Goal: Information Seeking & Learning: Learn about a topic

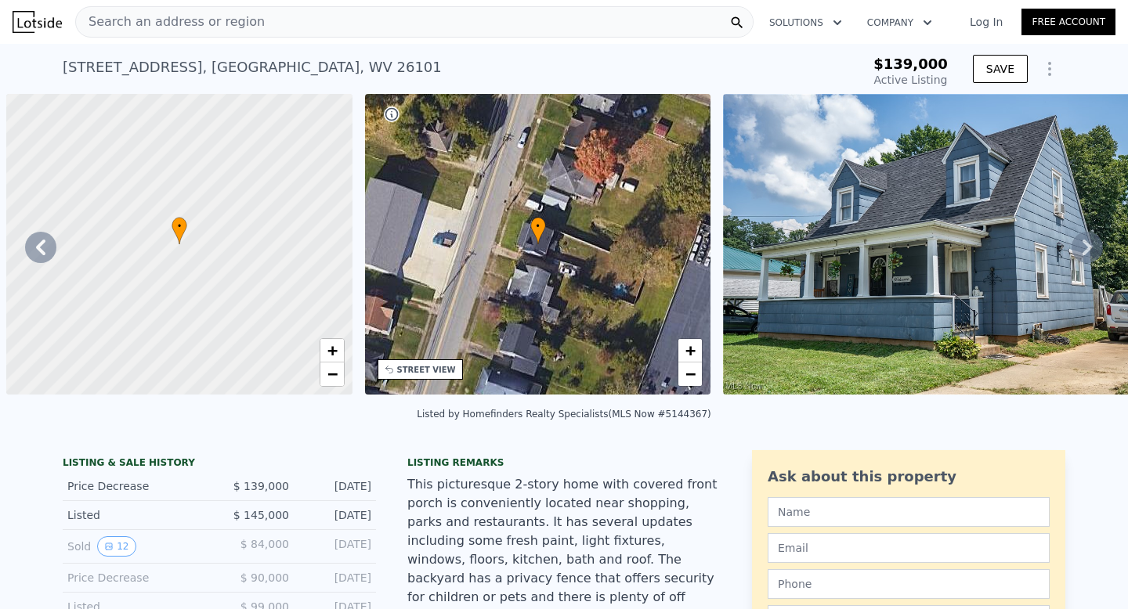
scroll to position [0, 717]
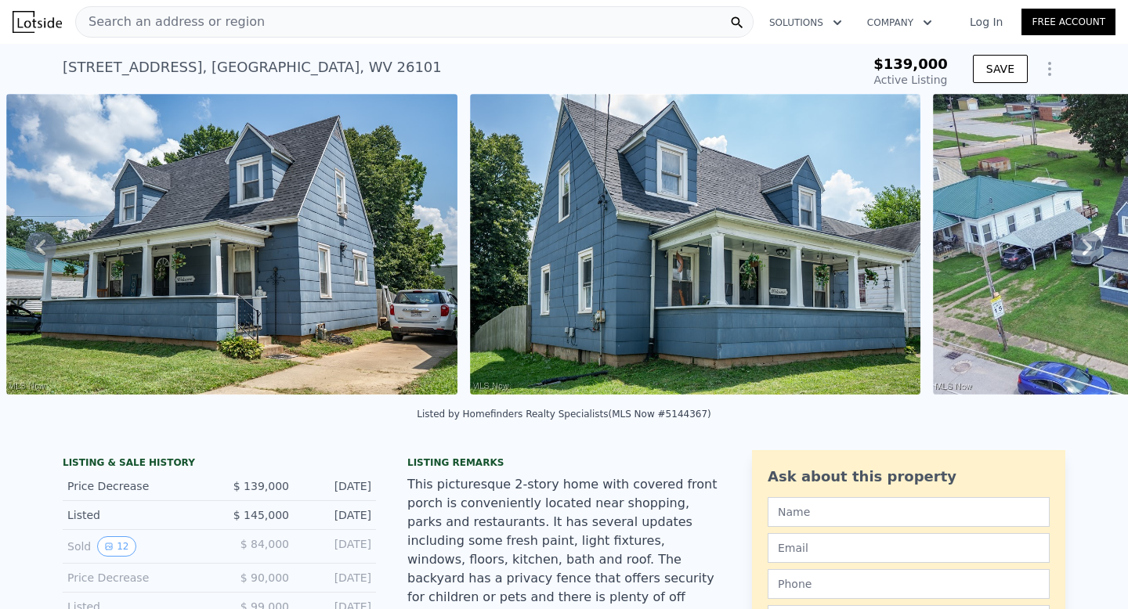
click at [309, 27] on div "Search an address or region" at bounding box center [414, 21] width 678 height 31
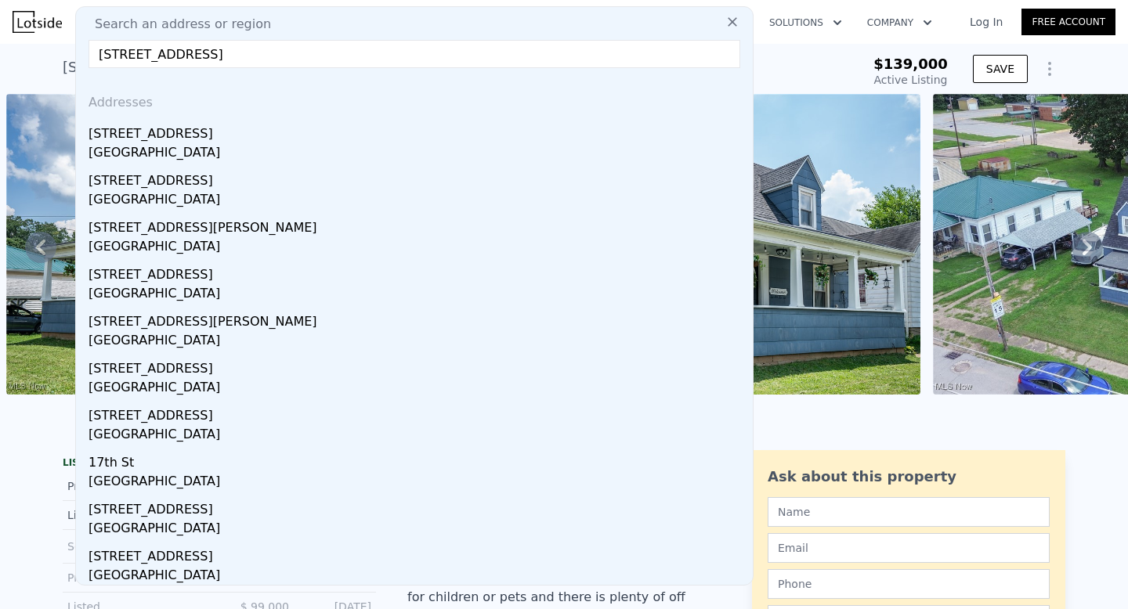
click at [497, 60] on input "[STREET_ADDRESS]" at bounding box center [415, 54] width 652 height 28
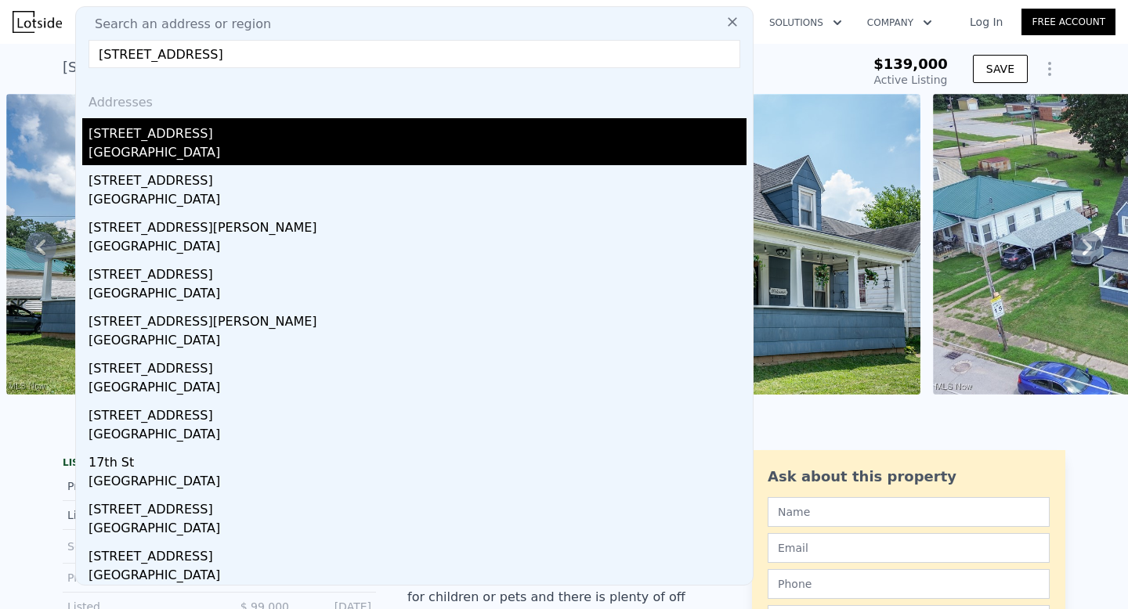
type input "[STREET_ADDRESS]"
click at [208, 151] on div "[GEOGRAPHIC_DATA]" at bounding box center [418, 154] width 658 height 22
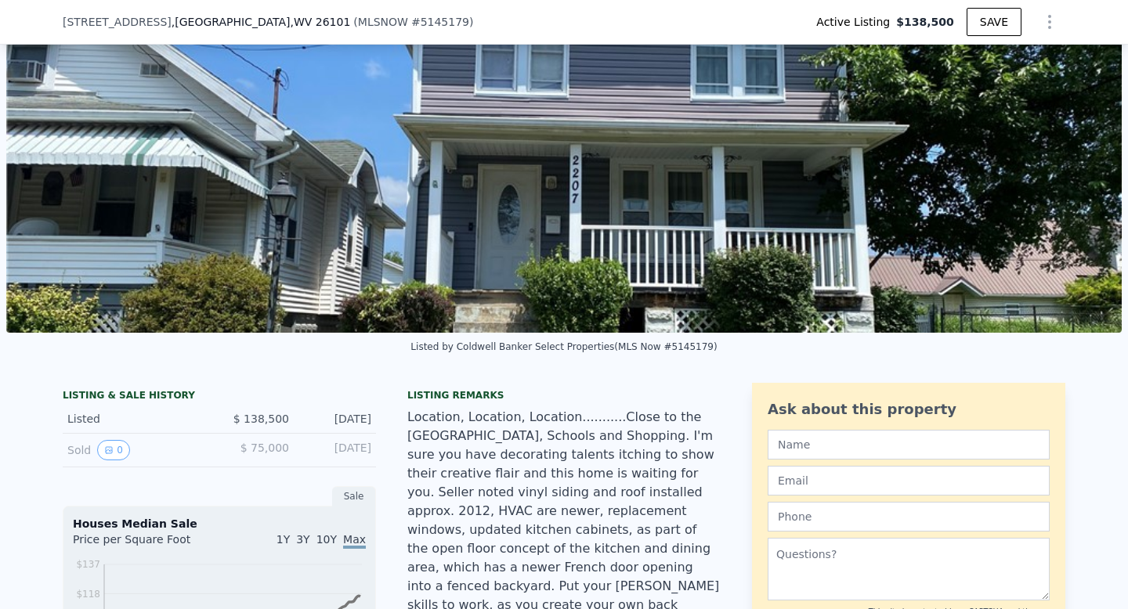
scroll to position [94, 0]
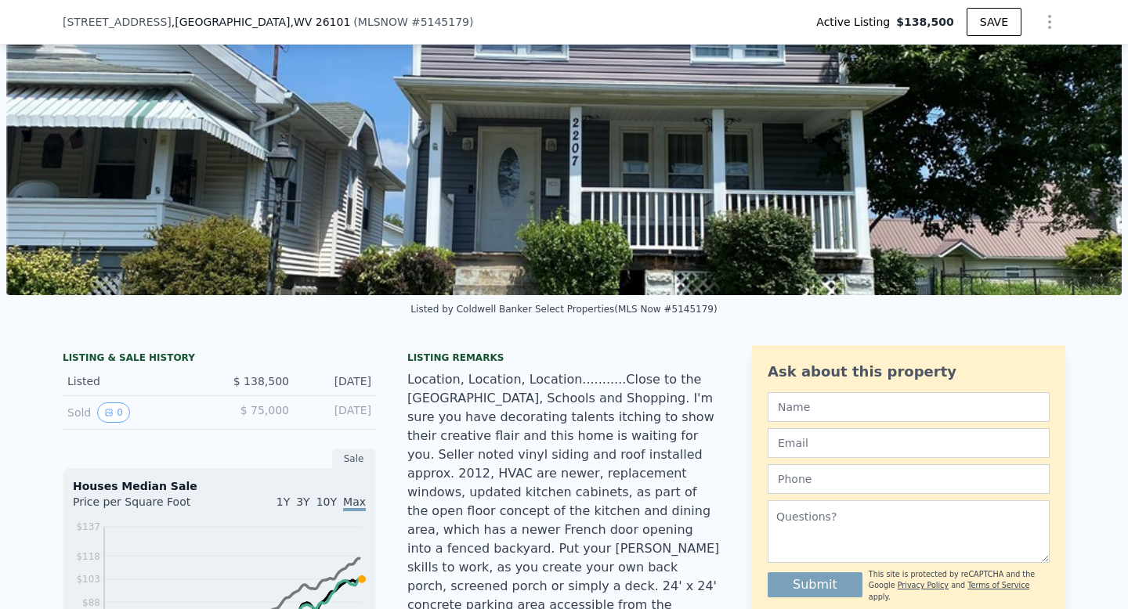
click at [112, 396] on div "Listed $ 138,500 [DATE]" at bounding box center [219, 381] width 313 height 29
click at [112, 420] on button "0" at bounding box center [113, 413] width 33 height 20
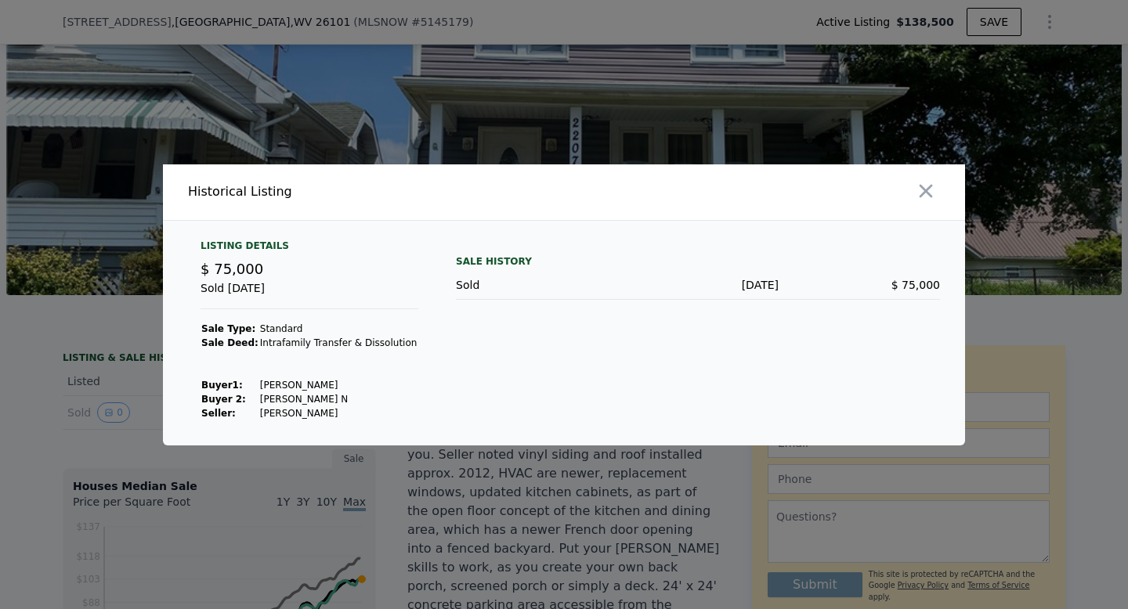
click at [263, 390] on td "[PERSON_NAME]" at bounding box center [338, 385] width 159 height 14
click at [931, 190] on icon "button" at bounding box center [926, 191] width 22 height 22
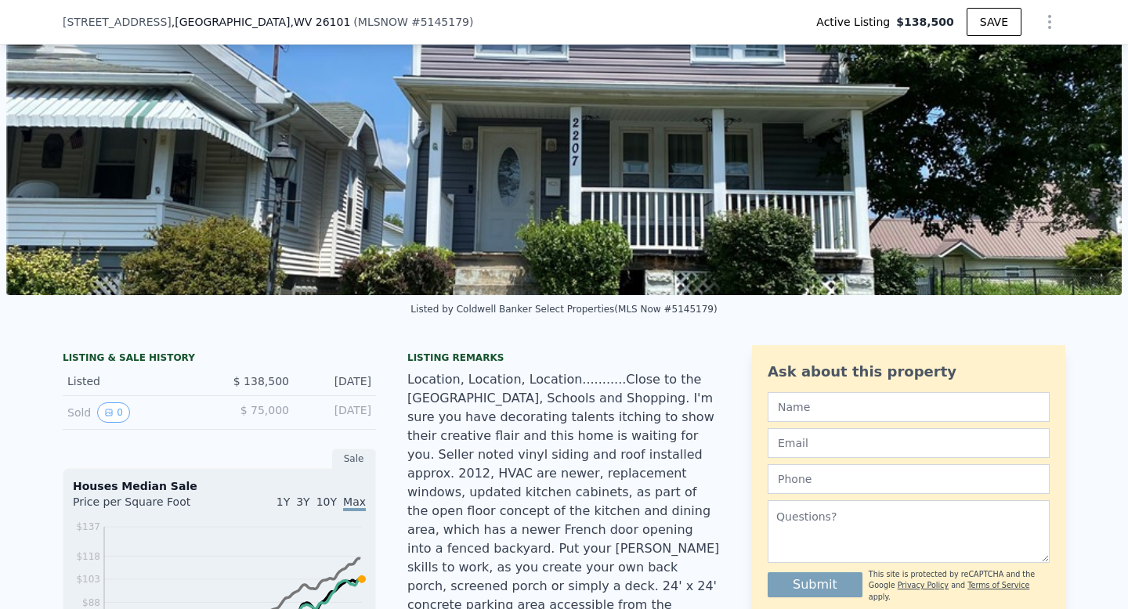
click at [88, 386] on div "Listed" at bounding box center [136, 382] width 139 height 16
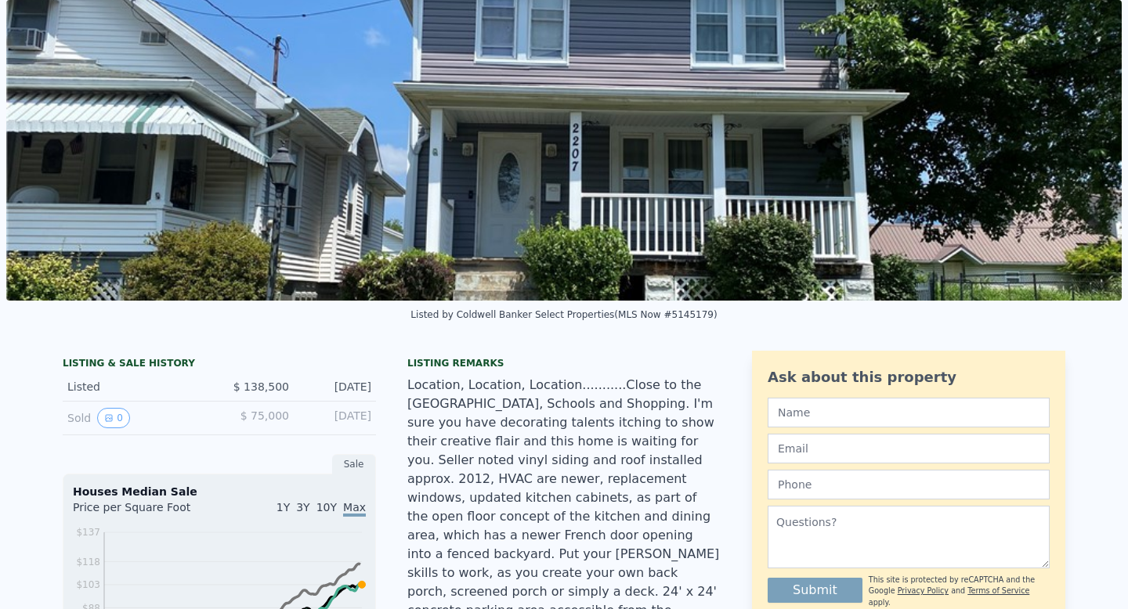
scroll to position [19, 0]
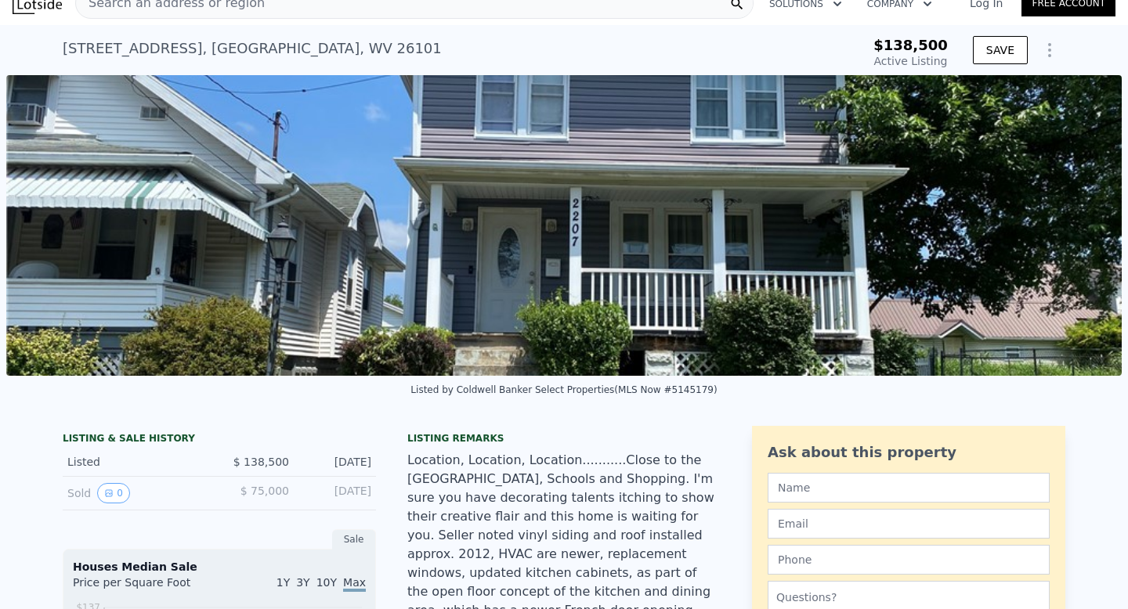
type input "2.5"
type input "1026"
type input "1492"
type input "4303.728"
type input "9199.872"
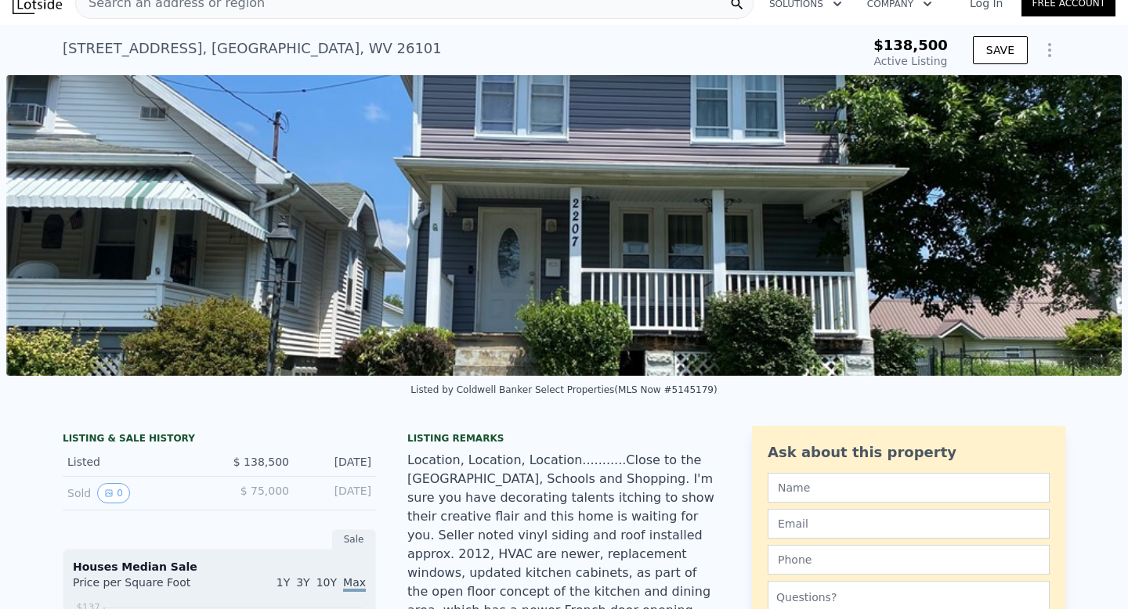
checkbox input "false"
checkbox input "true"
type input "$ 142,000"
type input "-$ 14,152"
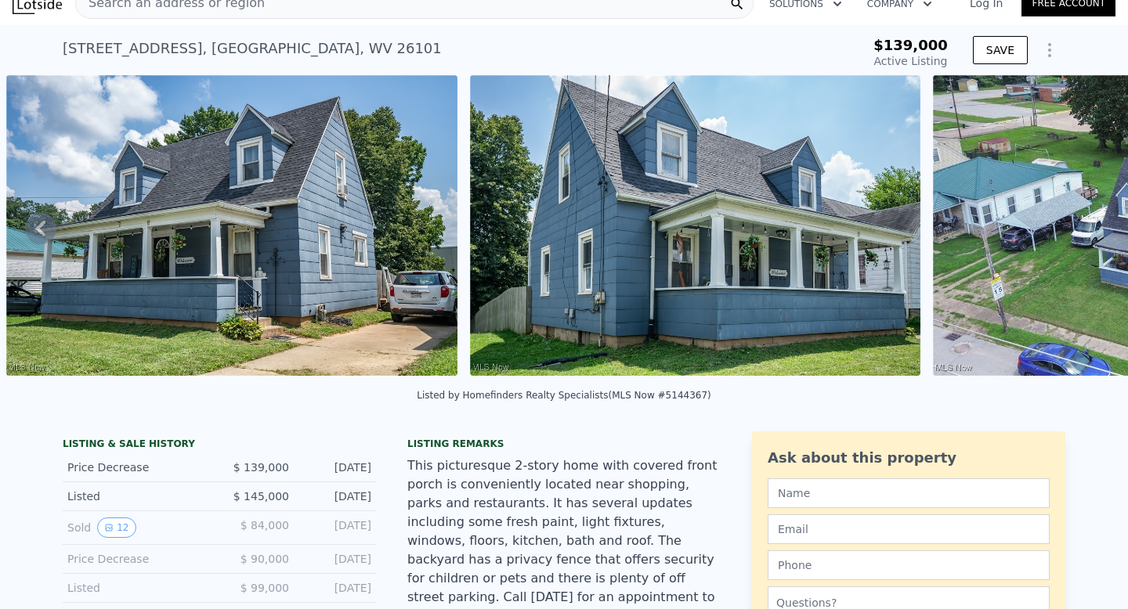
scroll to position [60, 0]
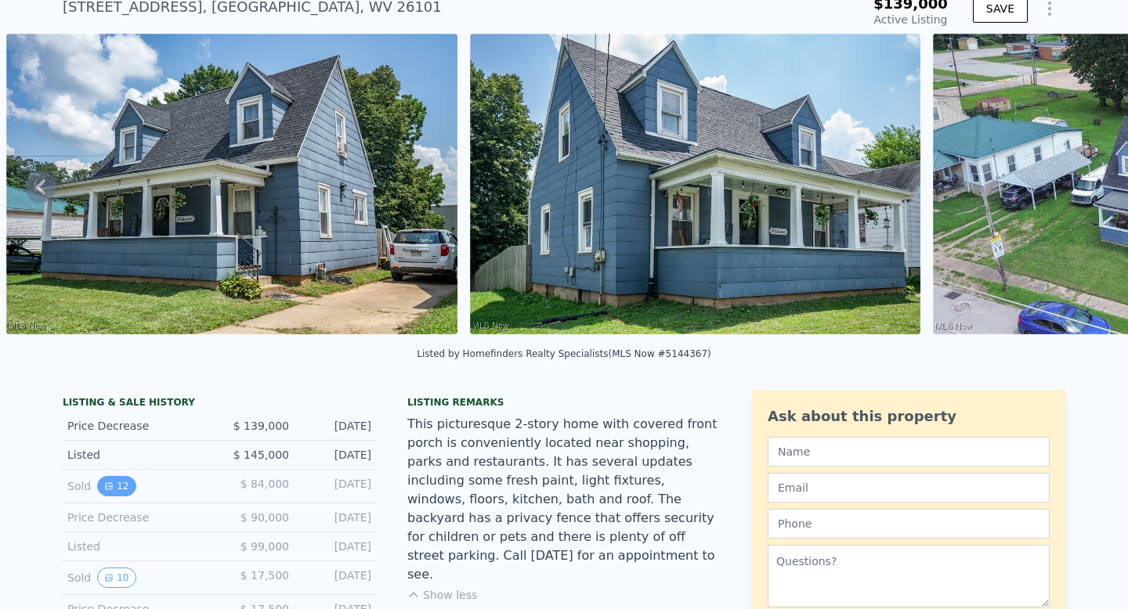
click at [117, 497] on button "12" at bounding box center [116, 486] width 38 height 20
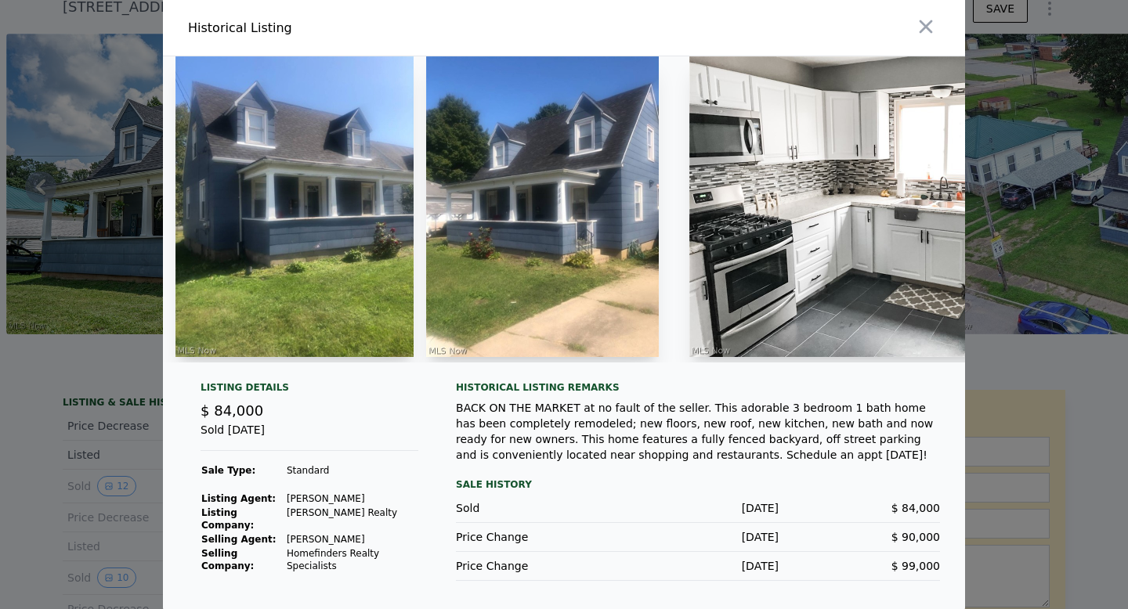
scroll to position [13, 0]
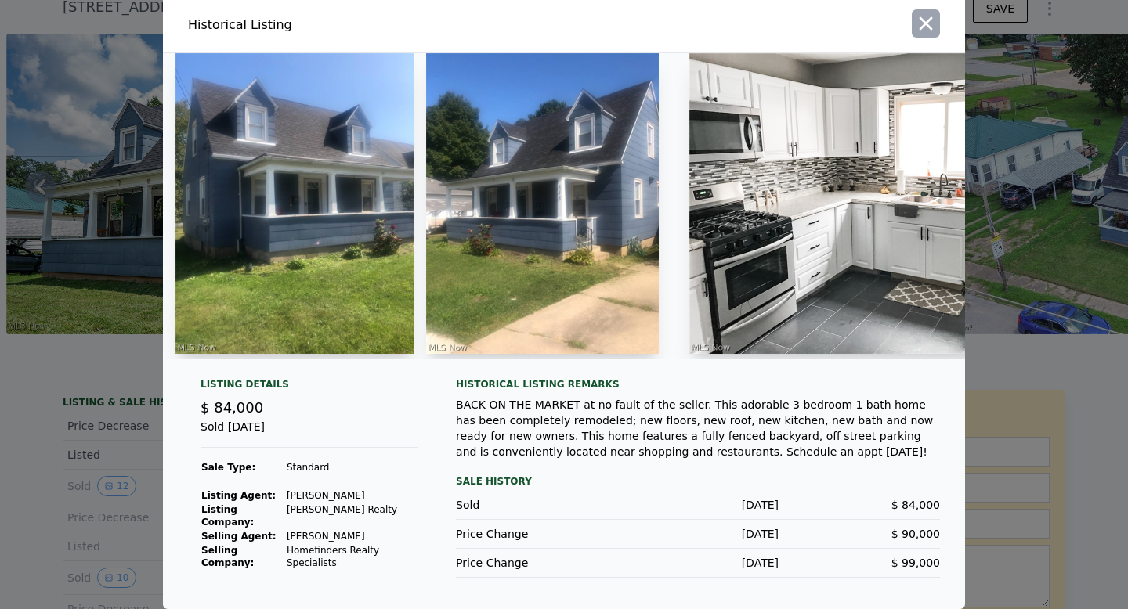
click at [920, 17] on icon "button" at bounding box center [926, 23] width 13 height 13
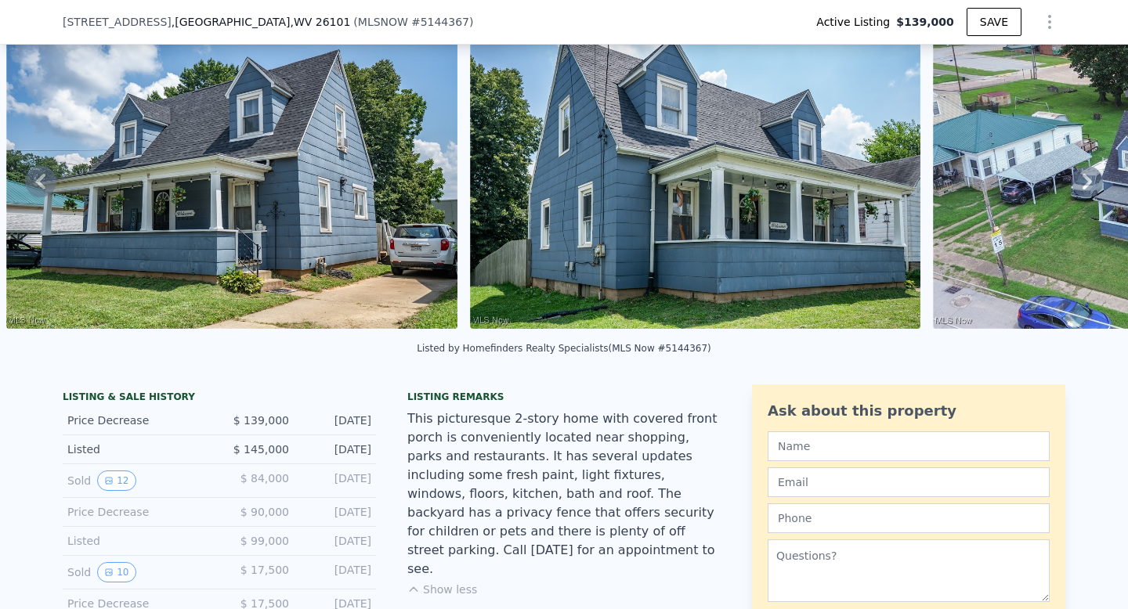
scroll to position [103, 0]
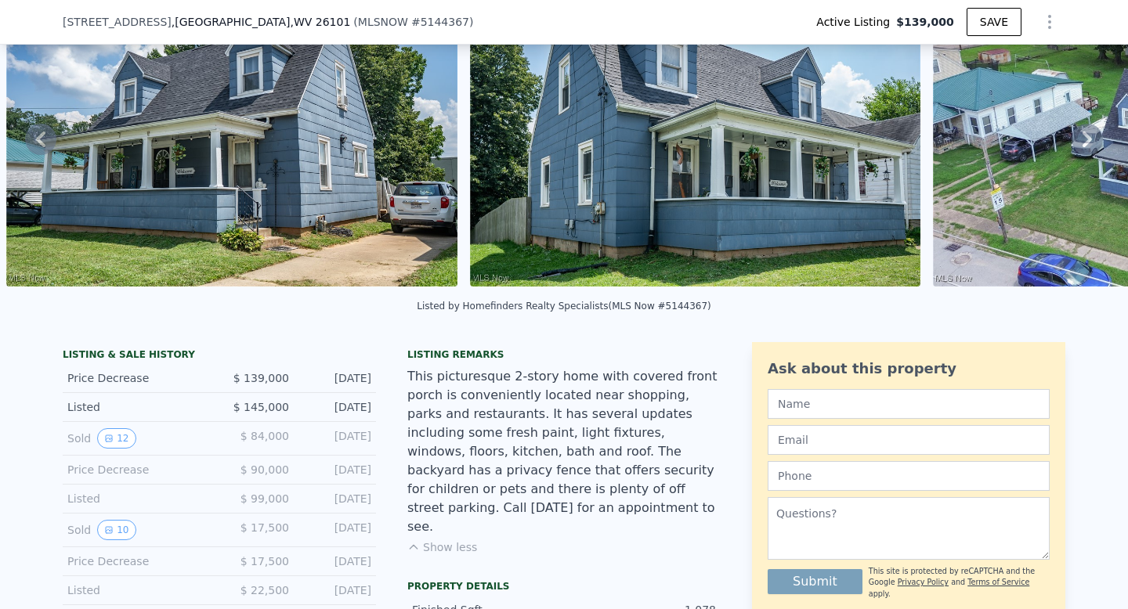
click at [74, 447] on div "Sold 12" at bounding box center [136, 438] width 139 height 20
click at [77, 415] on div "Listed" at bounding box center [136, 407] width 139 height 16
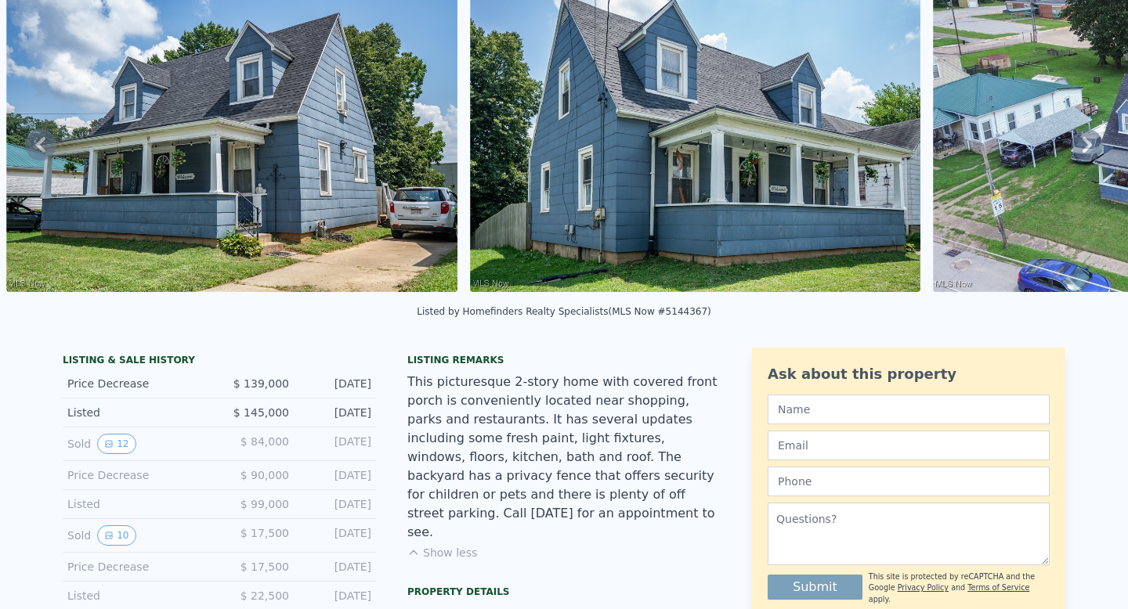
scroll to position [0, 0]
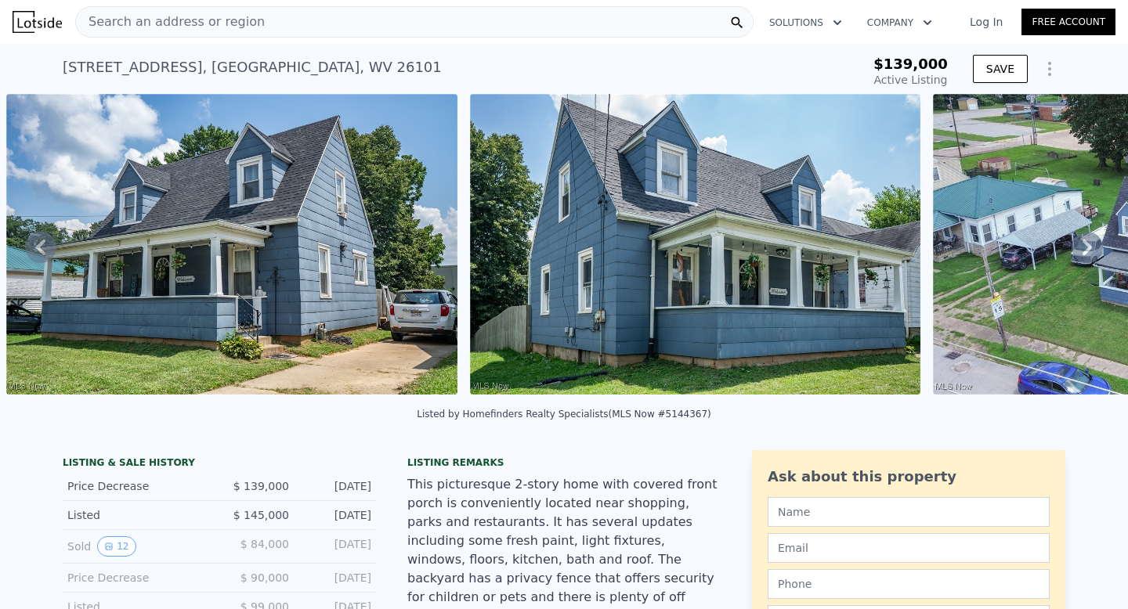
click at [336, 24] on div "Search an address or region" at bounding box center [414, 21] width 678 height 31
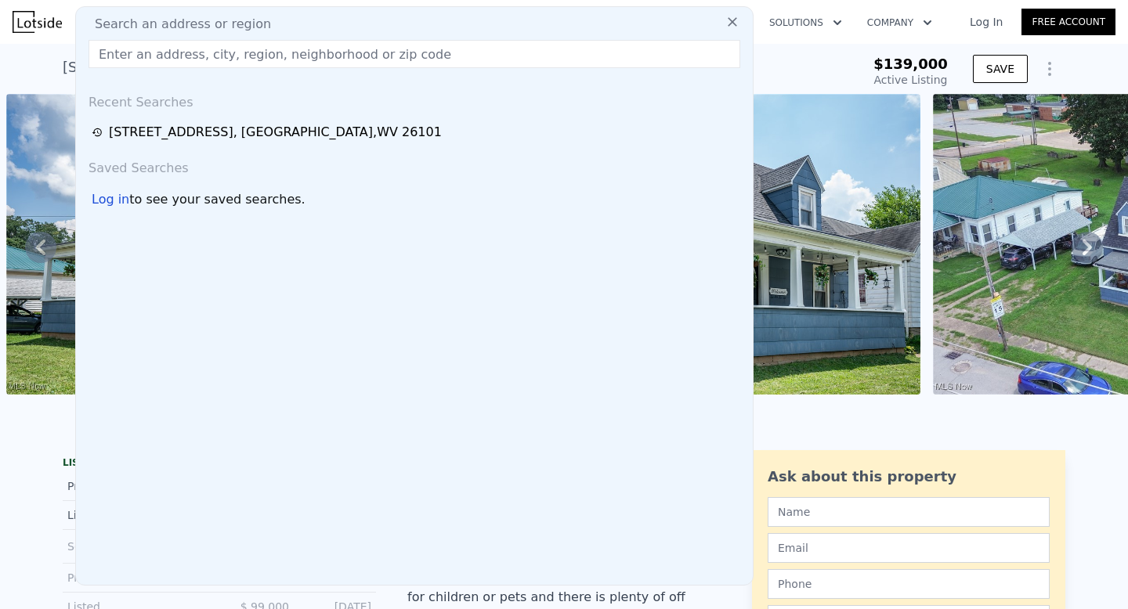
click at [329, 46] on input "text" at bounding box center [415, 54] width 652 height 28
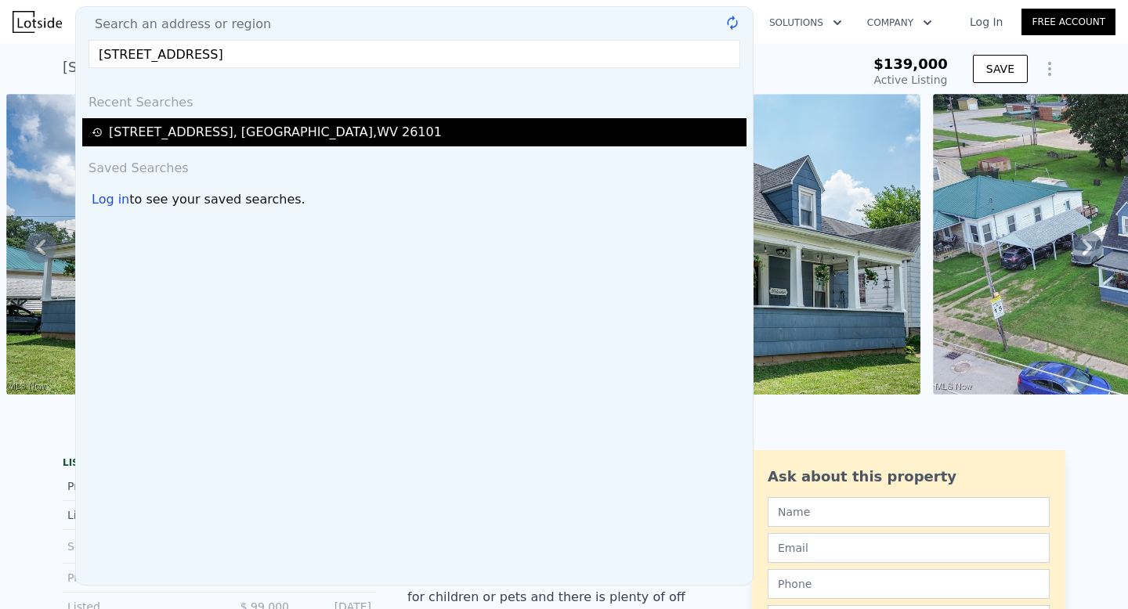
type input "[STREET_ADDRESS]"
click at [206, 125] on div "[STREET_ADDRESS]" at bounding box center [275, 132] width 333 height 19
type input "2"
type input "1032"
type input "1738"
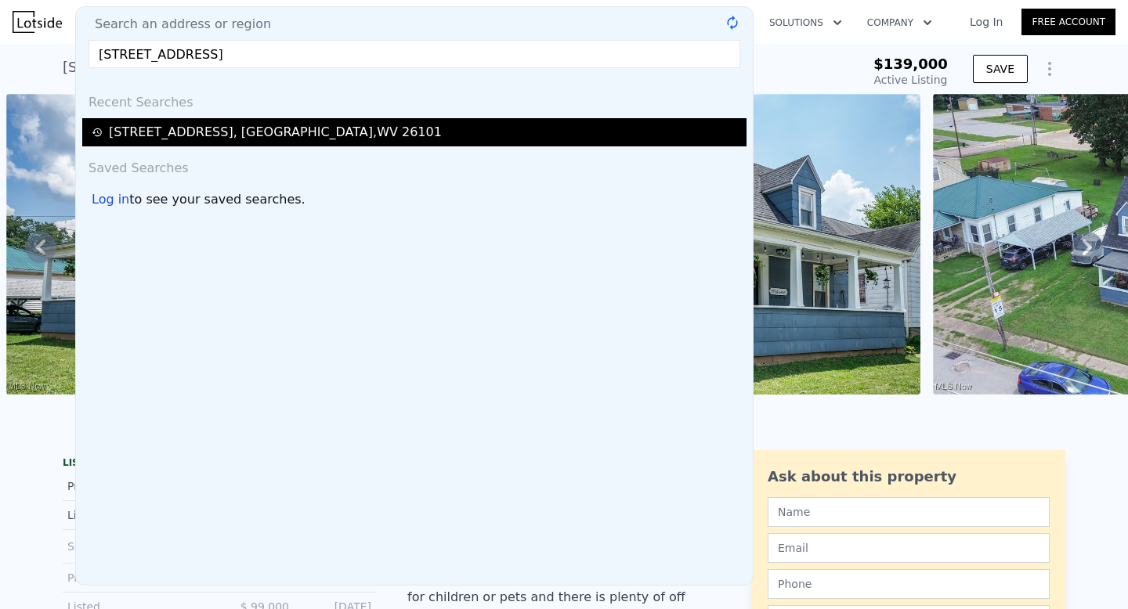
type input "3711.312"
type input "6934.752"
checkbox input "false"
type input "$ 140,000"
type input "-$ 15,632"
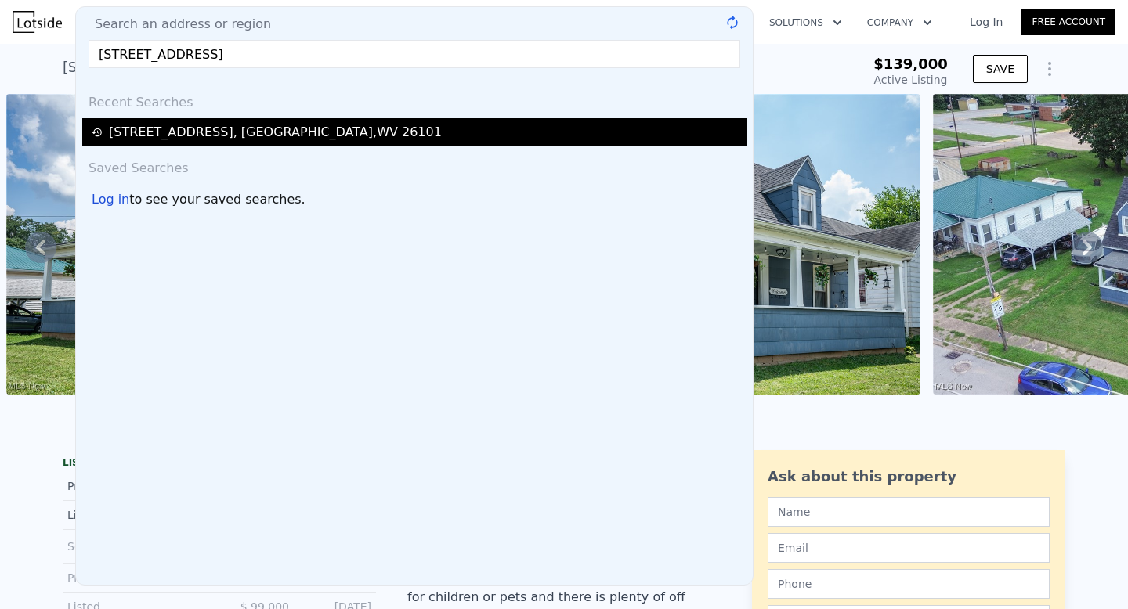
checkbox input "true"
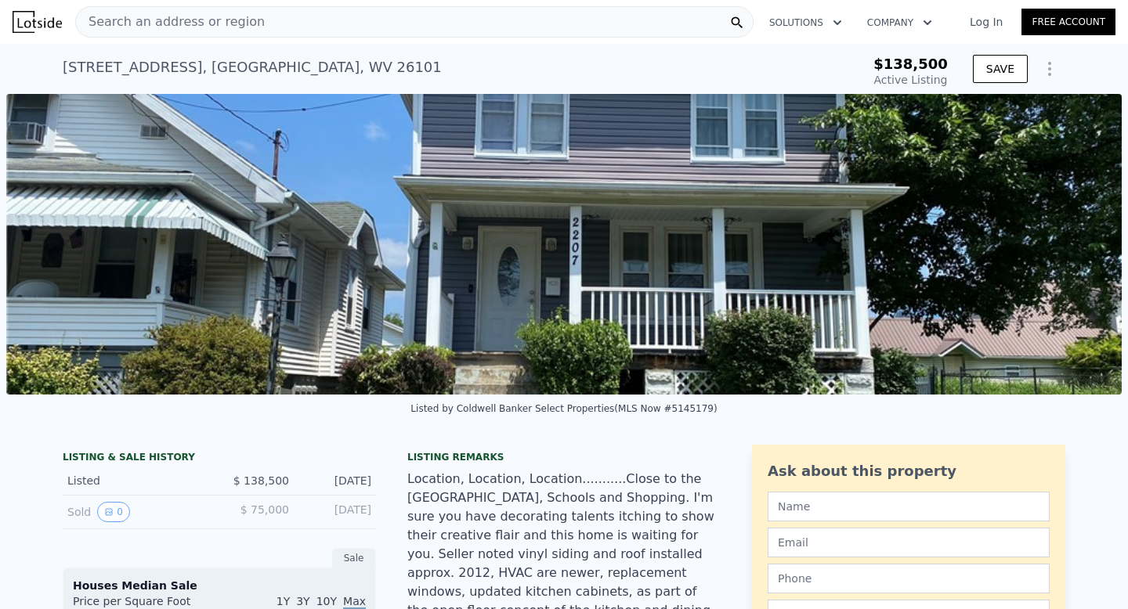
click at [253, 27] on div "Search an address or region" at bounding box center [414, 21] width 678 height 31
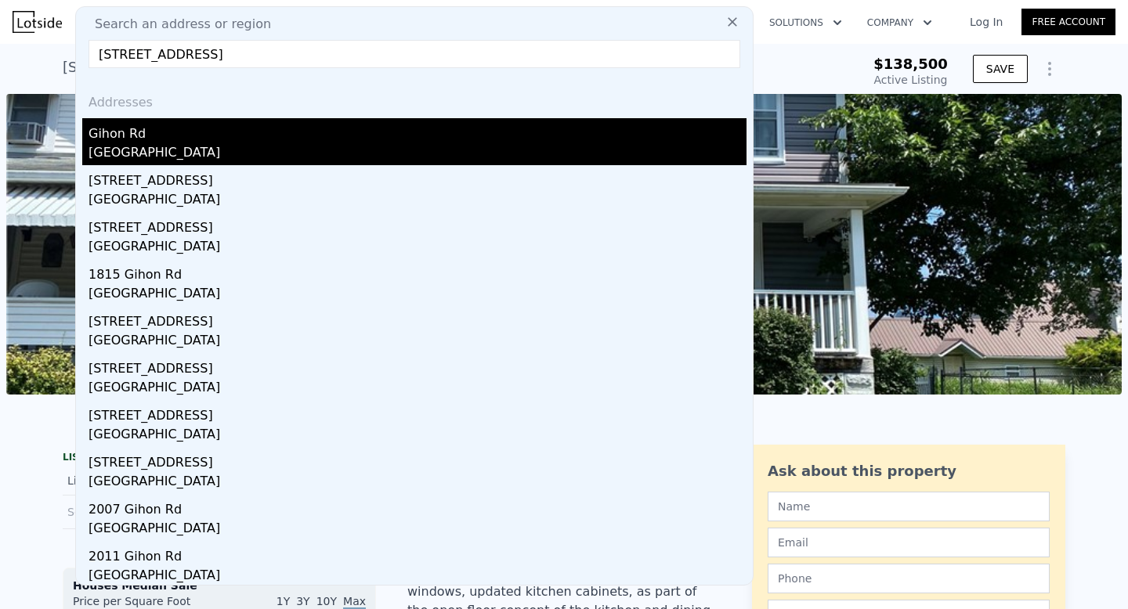
type input "[STREET_ADDRESS]"
click at [271, 125] on div "Gihon Rd" at bounding box center [418, 130] width 658 height 25
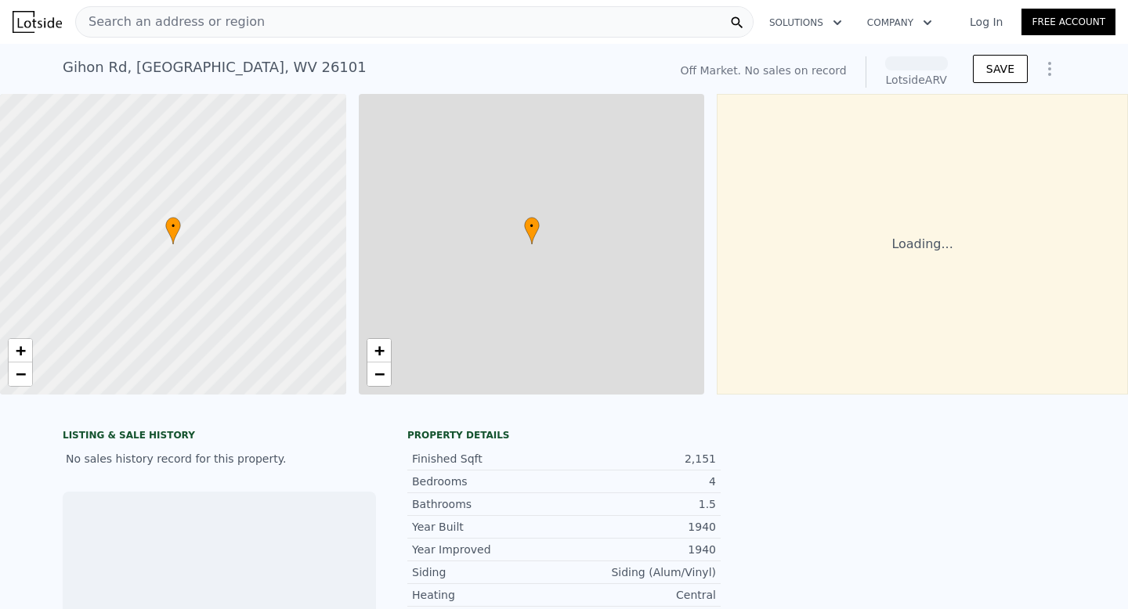
scroll to position [0, 6]
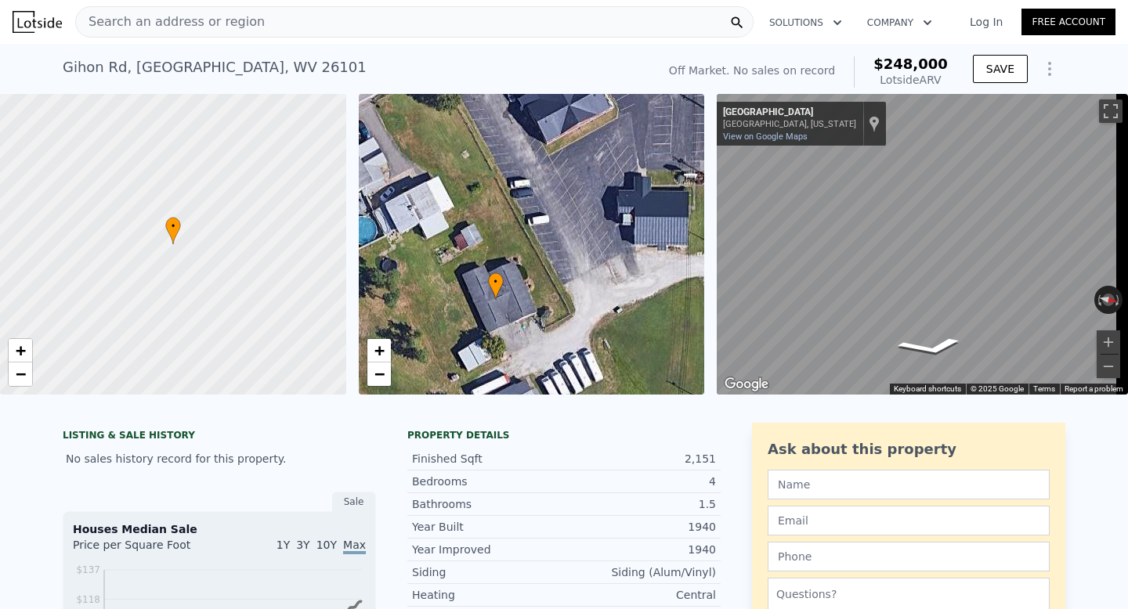
drag, startPoint x: 533, startPoint y: 237, endPoint x: 497, endPoint y: 291, distance: 65.6
click at [497, 291] on icon at bounding box center [495, 286] width 14 height 27
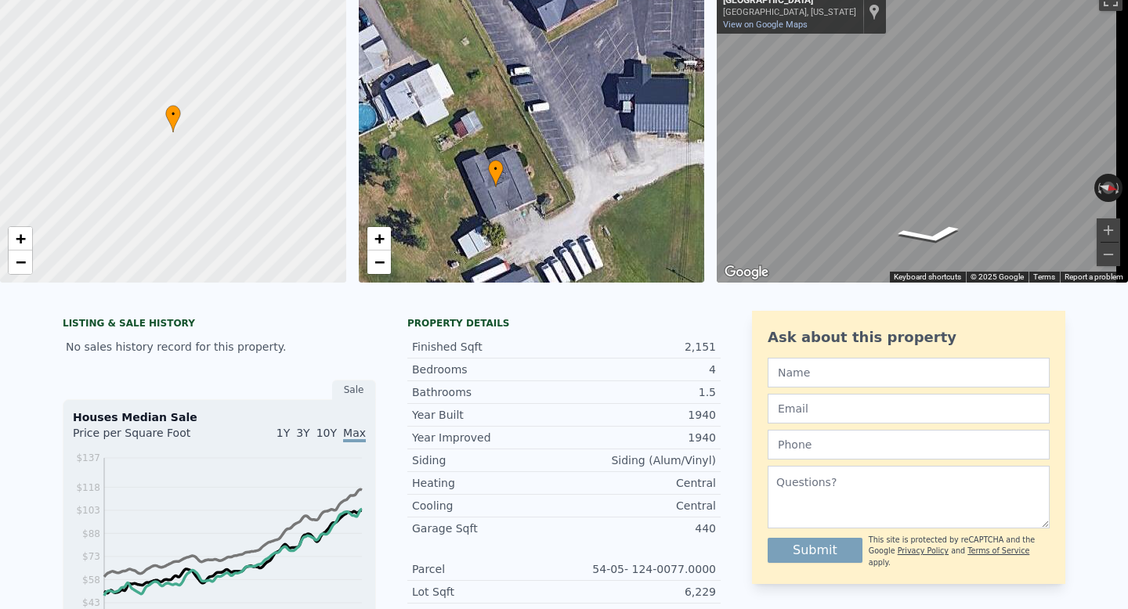
scroll to position [0, 0]
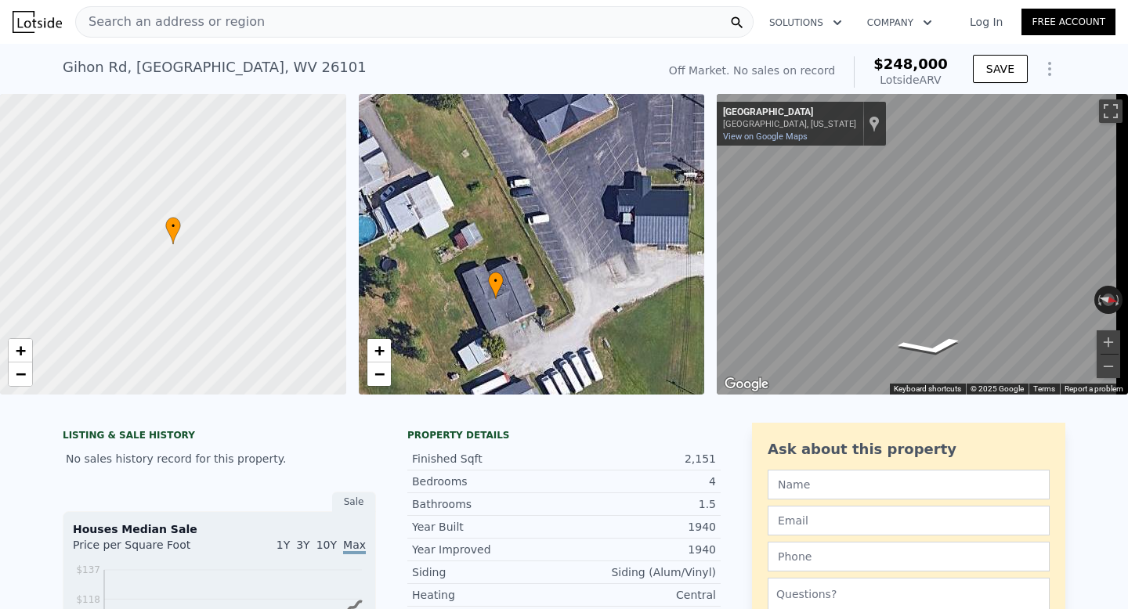
click at [241, 18] on span "Search an address or region" at bounding box center [170, 22] width 189 height 19
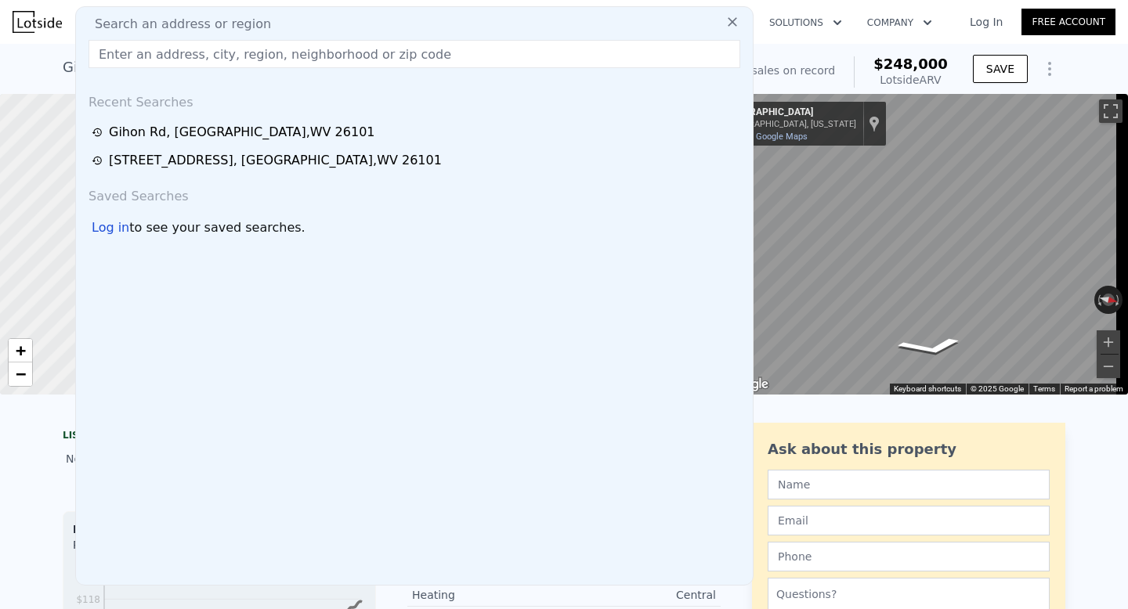
type input "[STREET_ADDRESS]"
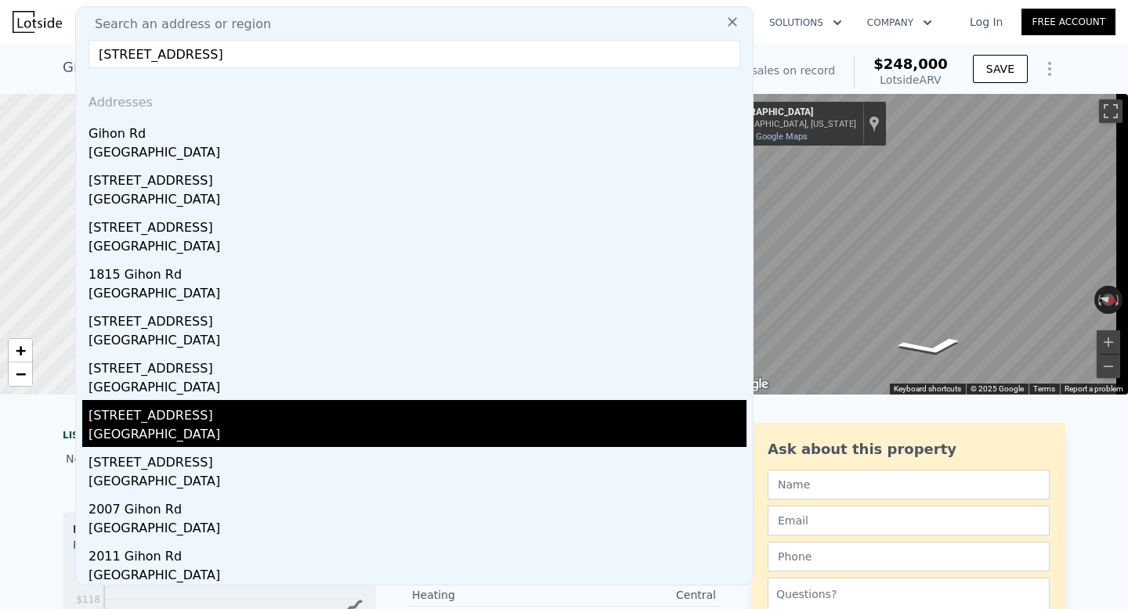
scroll to position [3, 0]
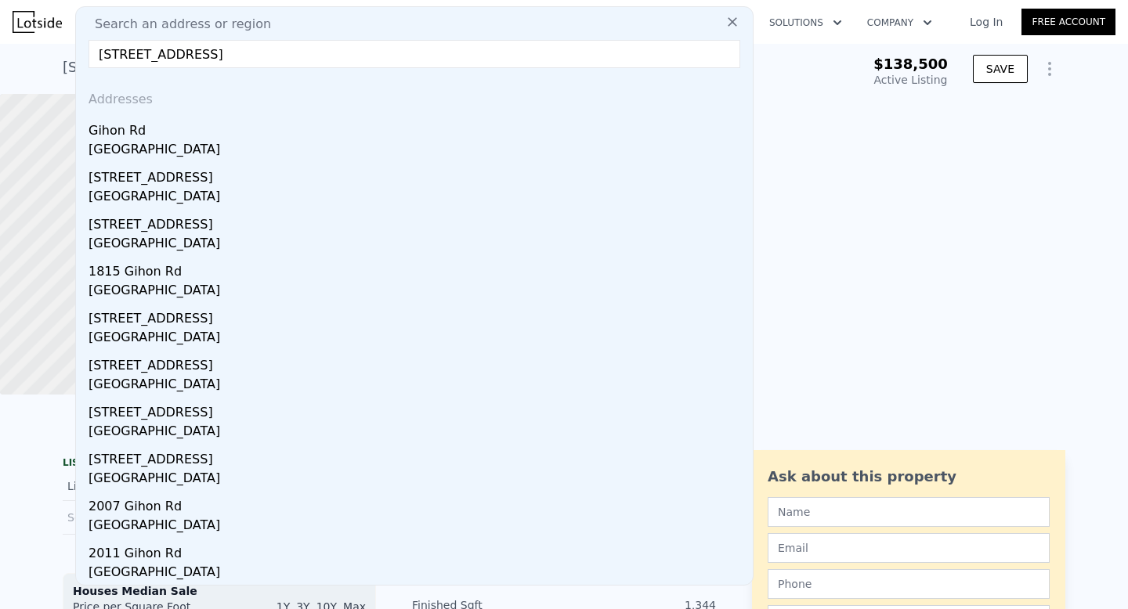
type input "2"
type input "3"
type input "1032"
type input "1738"
type input "3711.312"
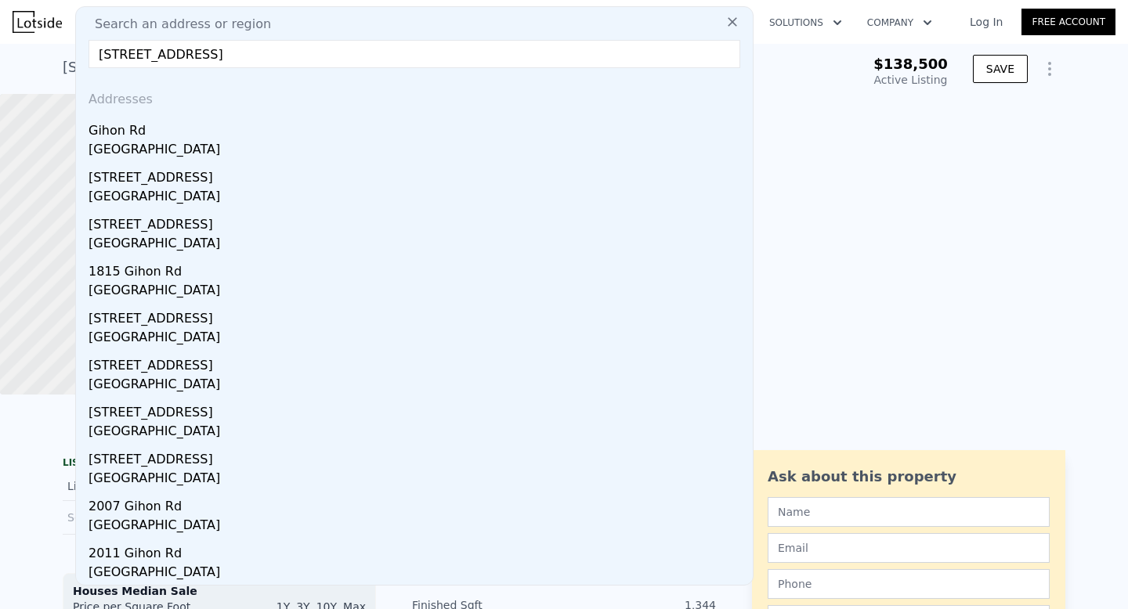
type input "6934.752"
type input "$ 140,000"
type input "4"
type input "-$ 15,632"
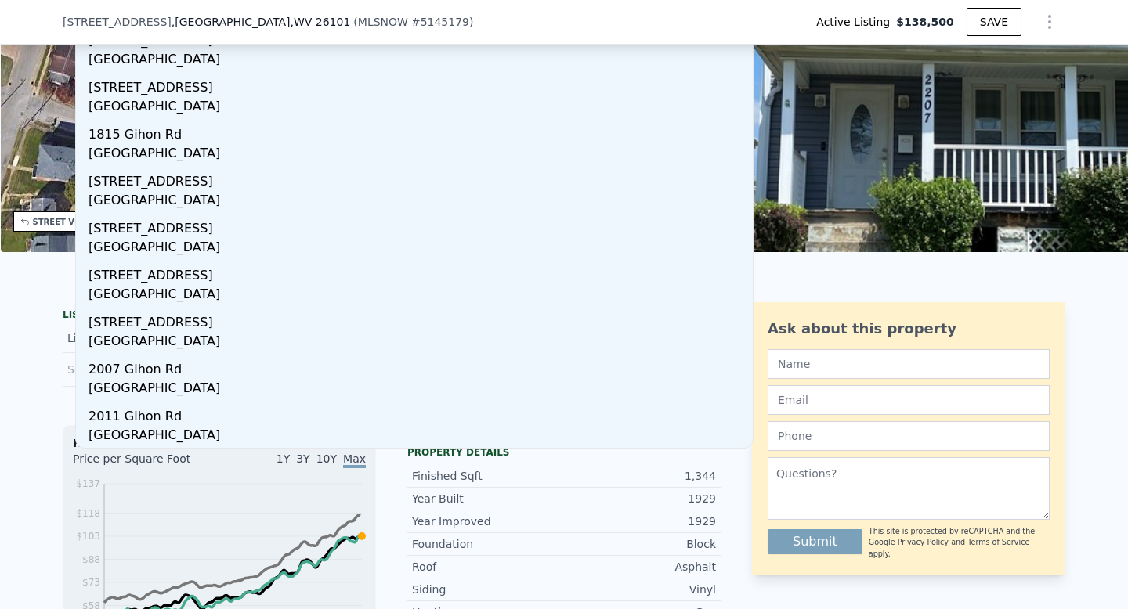
scroll to position [246, 0]
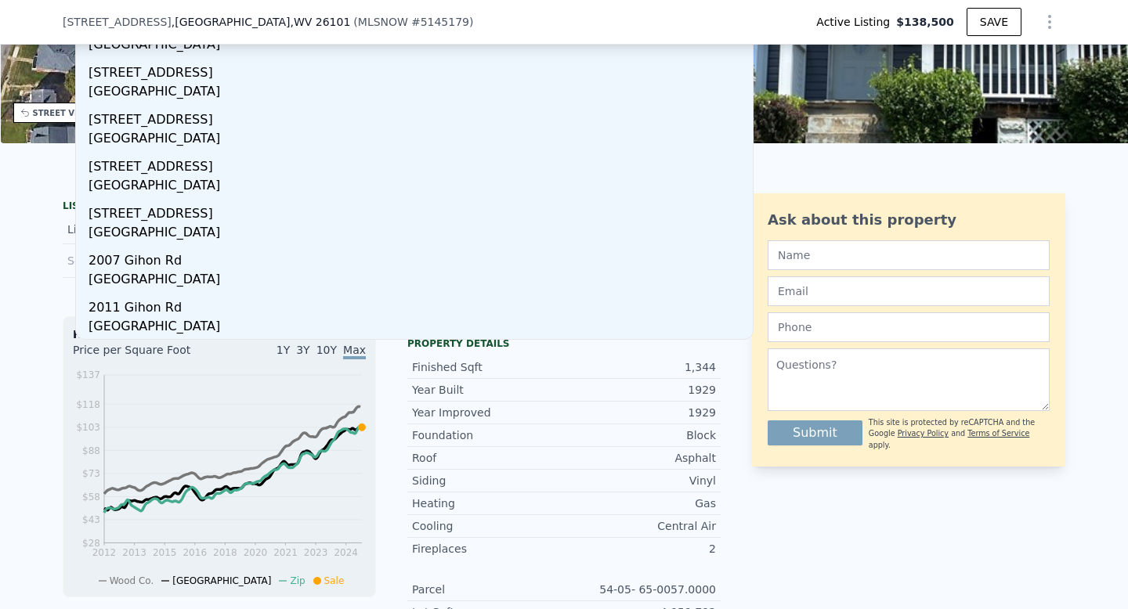
type input "[STREET_ADDRESS]"
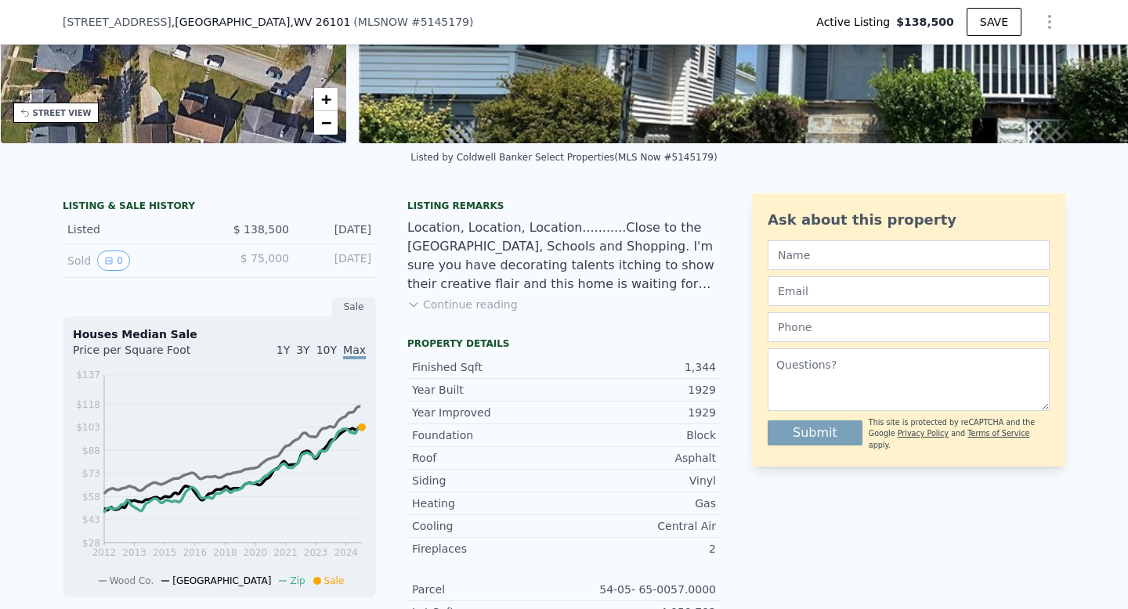
click at [428, 25] on div "[STREET_ADDRESS] ( MLSNOW # 5145179 ) Active Listing $138,500 SAVE" at bounding box center [564, 22] width 1003 height 44
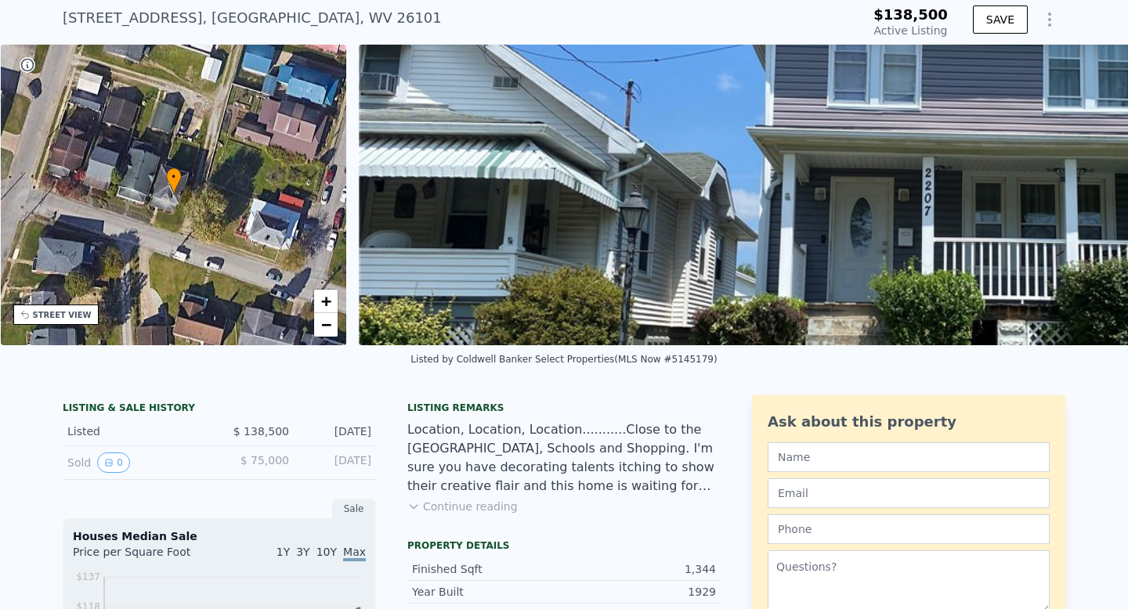
scroll to position [0, 0]
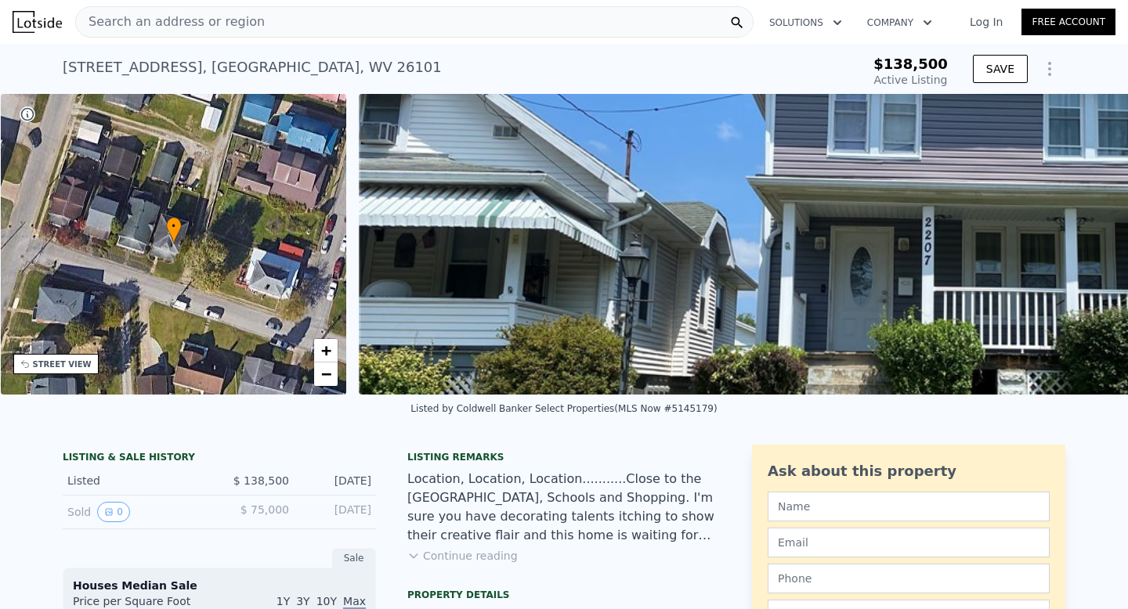
click at [286, 63] on div "[STREET_ADDRESS]" at bounding box center [252, 67] width 379 height 22
click at [248, 20] on span "Search an address or region" at bounding box center [170, 22] width 189 height 19
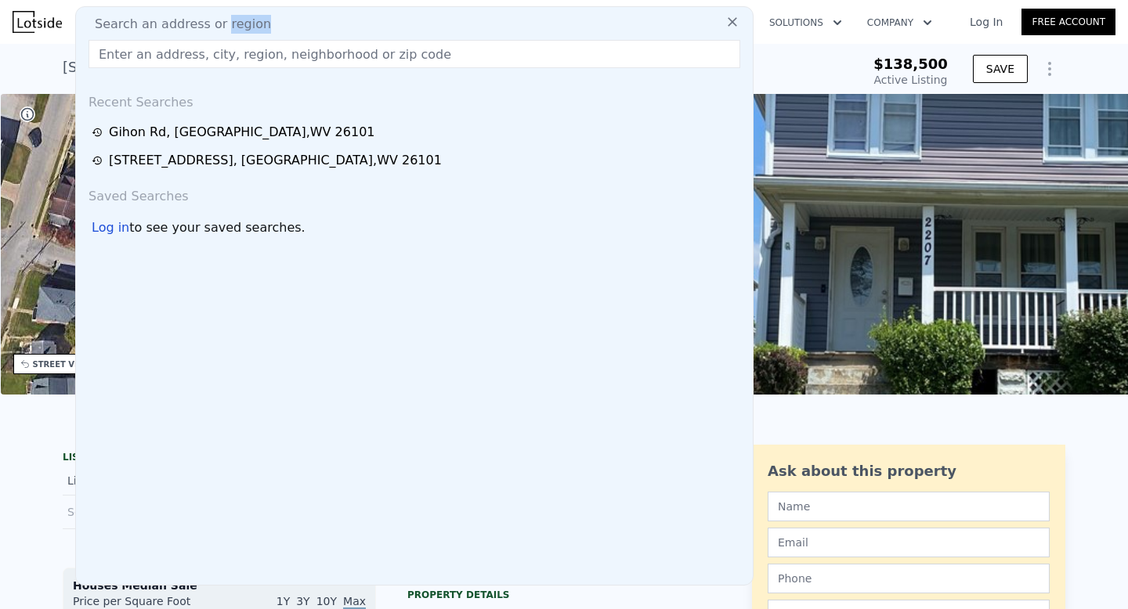
click at [248, 20] on span "Search an address or region" at bounding box center [176, 24] width 189 height 19
click at [229, 43] on input "text" at bounding box center [415, 54] width 652 height 28
paste input "[STREET_ADDRESS]"
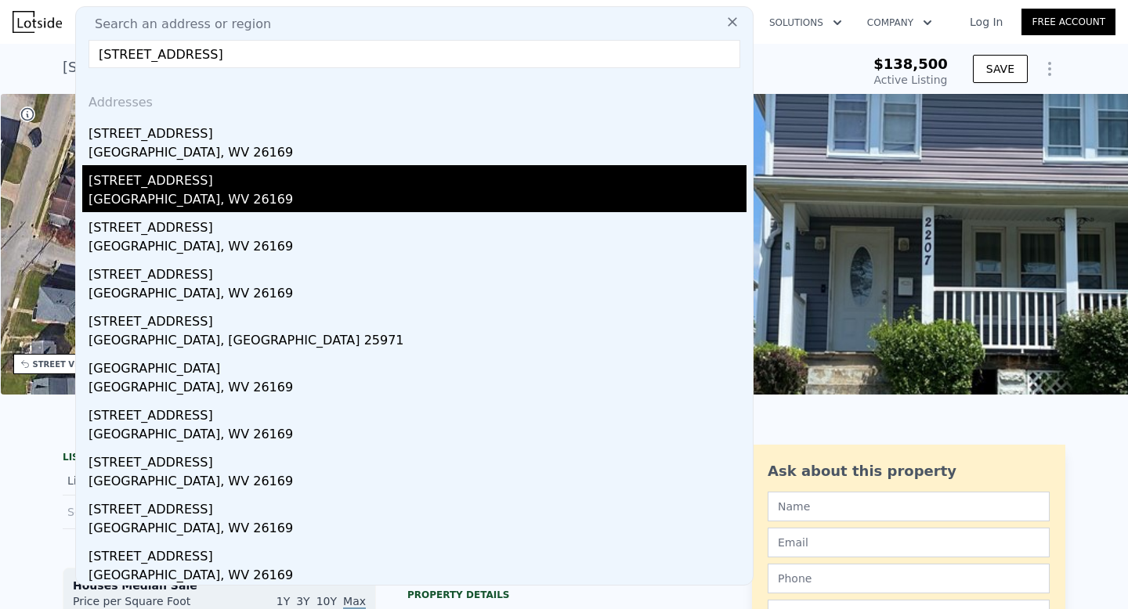
type input "[STREET_ADDRESS]"
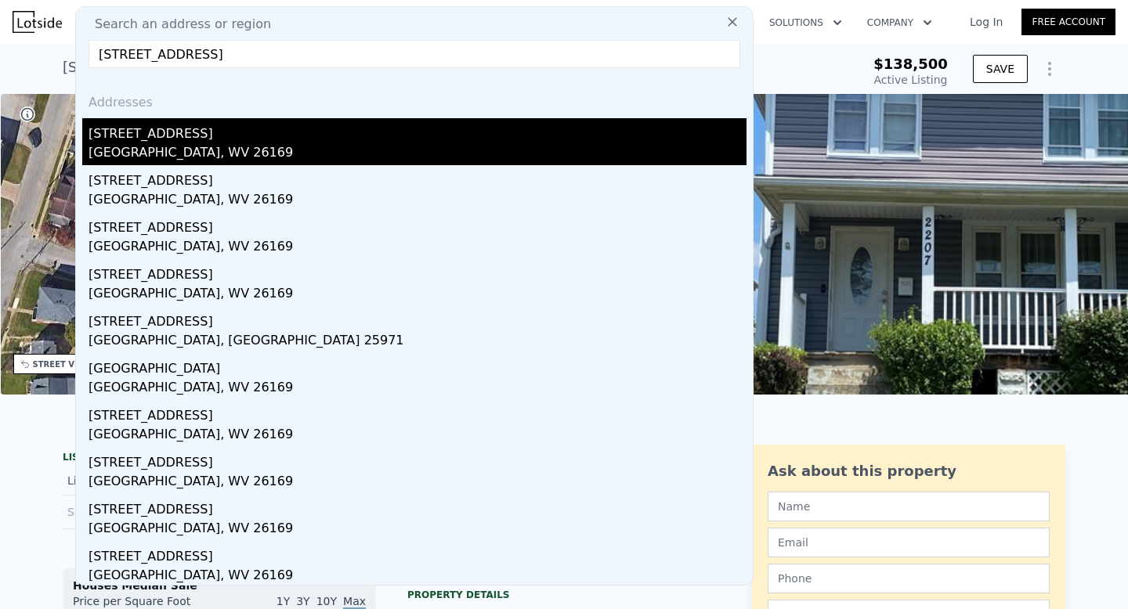
drag, startPoint x: 276, startPoint y: 164, endPoint x: 274, endPoint y: 139, distance: 25.1
click at [274, 139] on div "Addresses [STREET_ADDRESS][GEOGRAPHIC_DATA][PERSON_NAME][STREET_ADDRESS][PERSON…" at bounding box center [414, 333] width 677 height 504
click at [274, 139] on div "[STREET_ADDRESS]" at bounding box center [418, 130] width 658 height 25
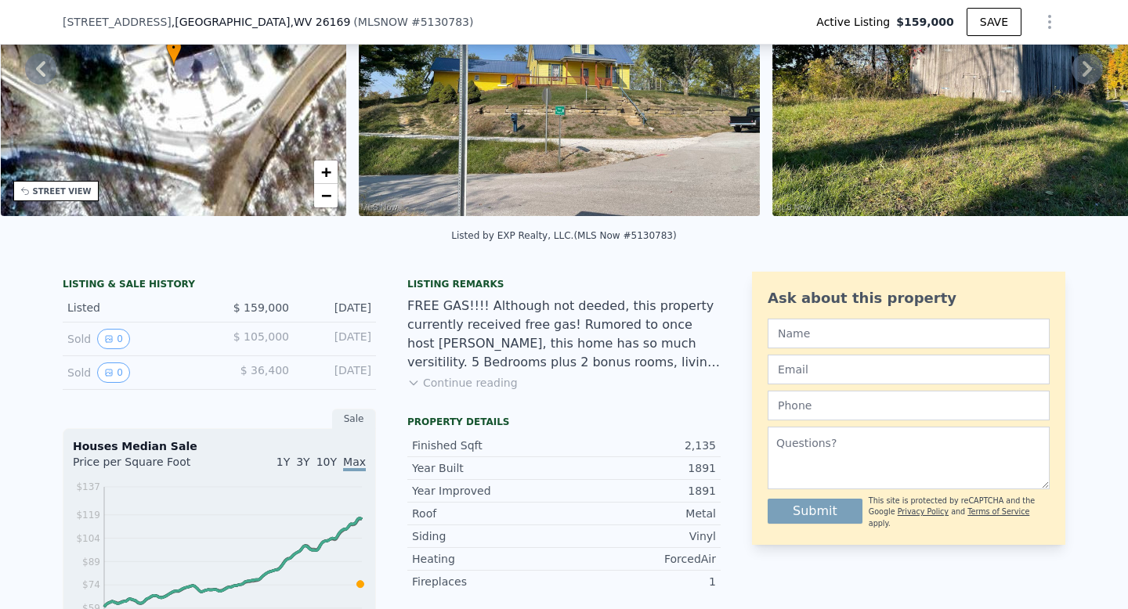
scroll to position [172, 0]
click at [122, 349] on button "0" at bounding box center [113, 340] width 33 height 20
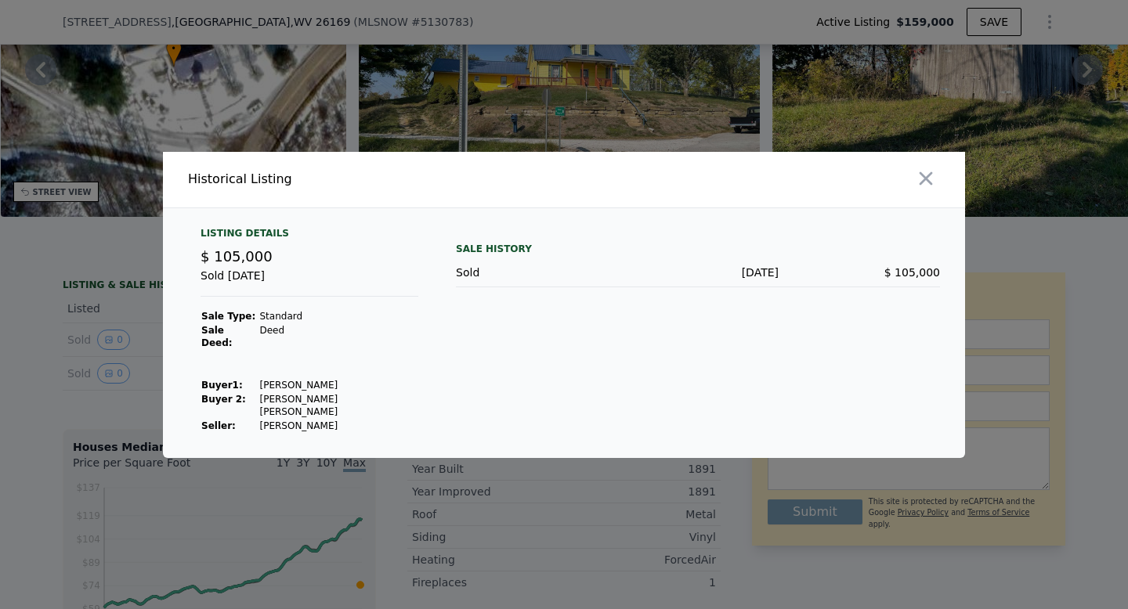
click at [122, 349] on div at bounding box center [564, 304] width 1128 height 609
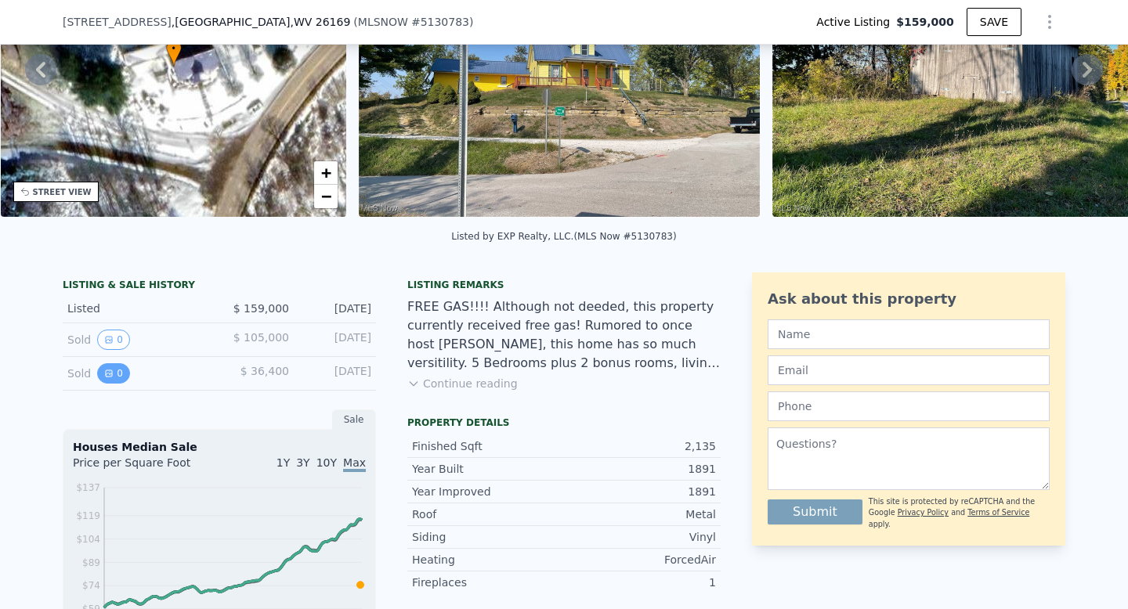
click at [114, 374] on button "0" at bounding box center [113, 373] width 33 height 20
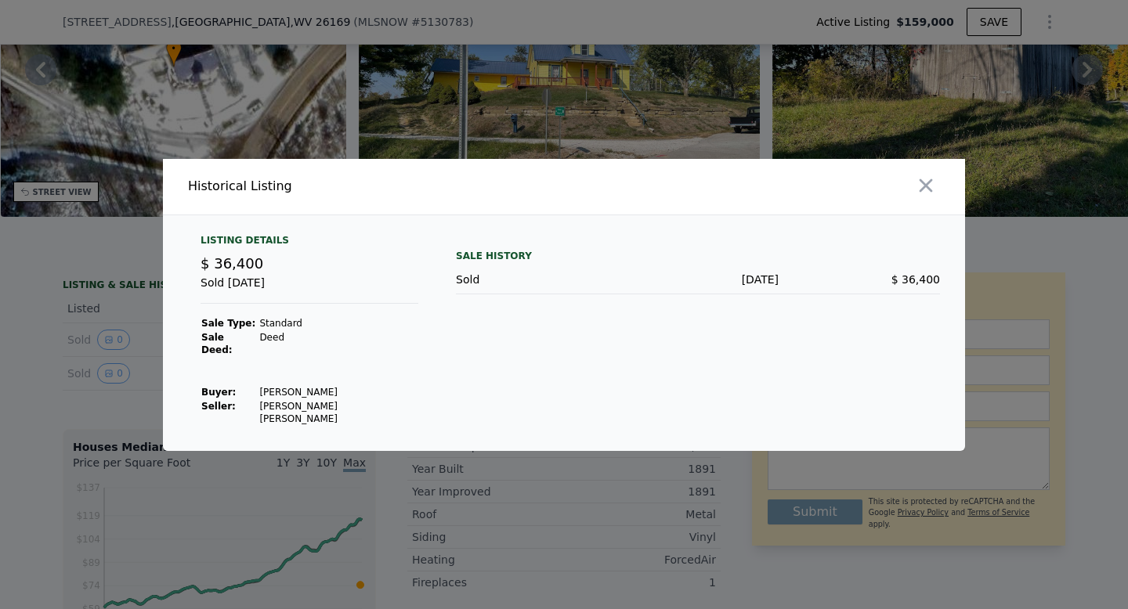
click at [114, 372] on div at bounding box center [564, 304] width 1128 height 609
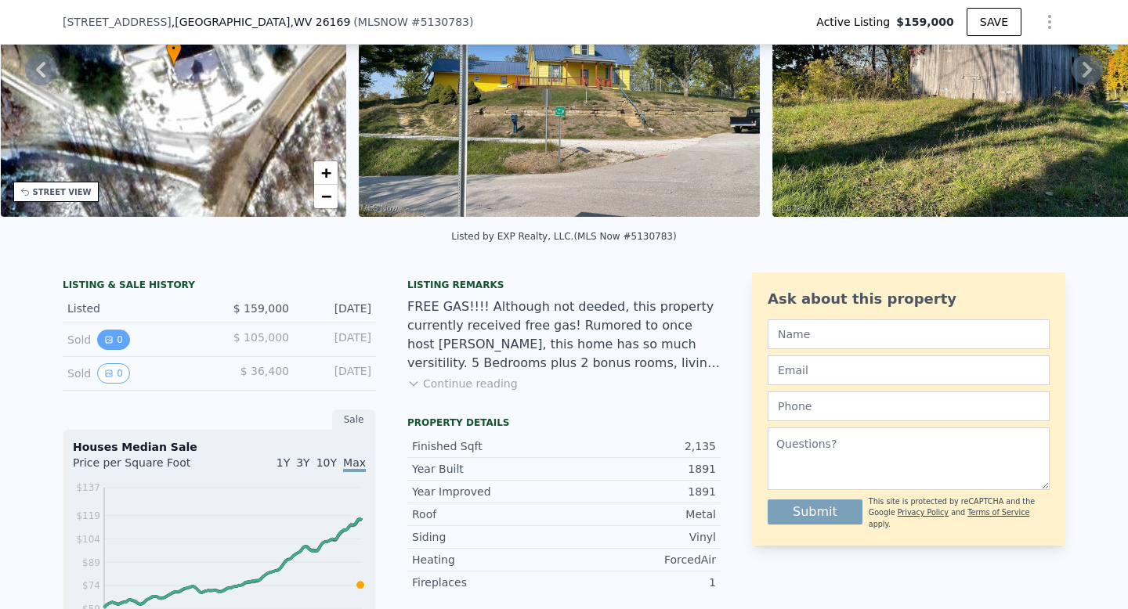
click at [118, 350] on button "0" at bounding box center [113, 340] width 33 height 20
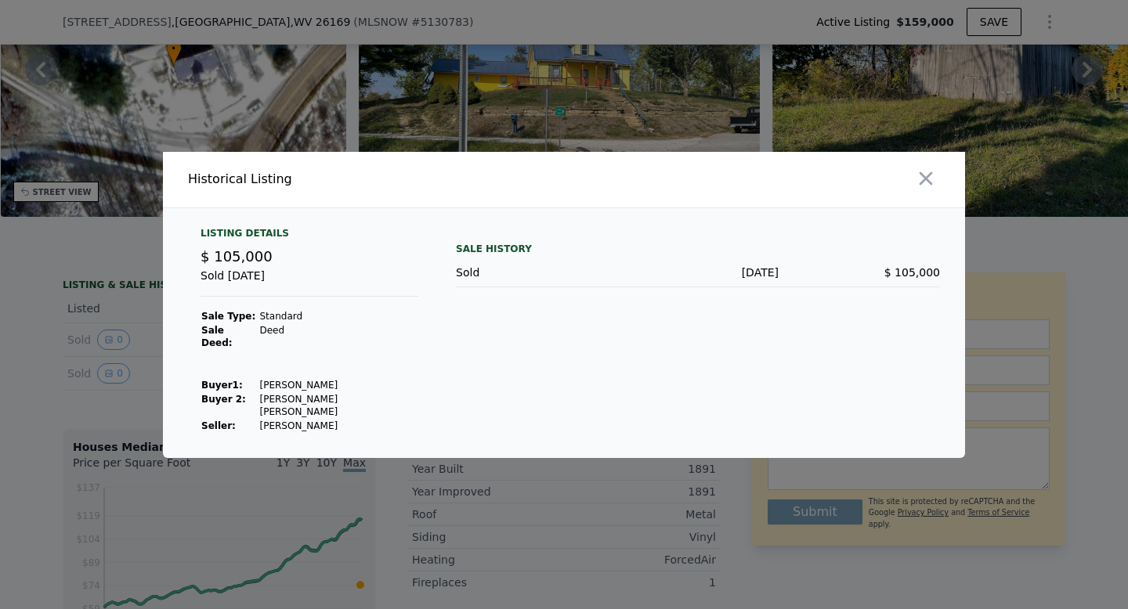
click at [118, 356] on div at bounding box center [564, 304] width 1128 height 609
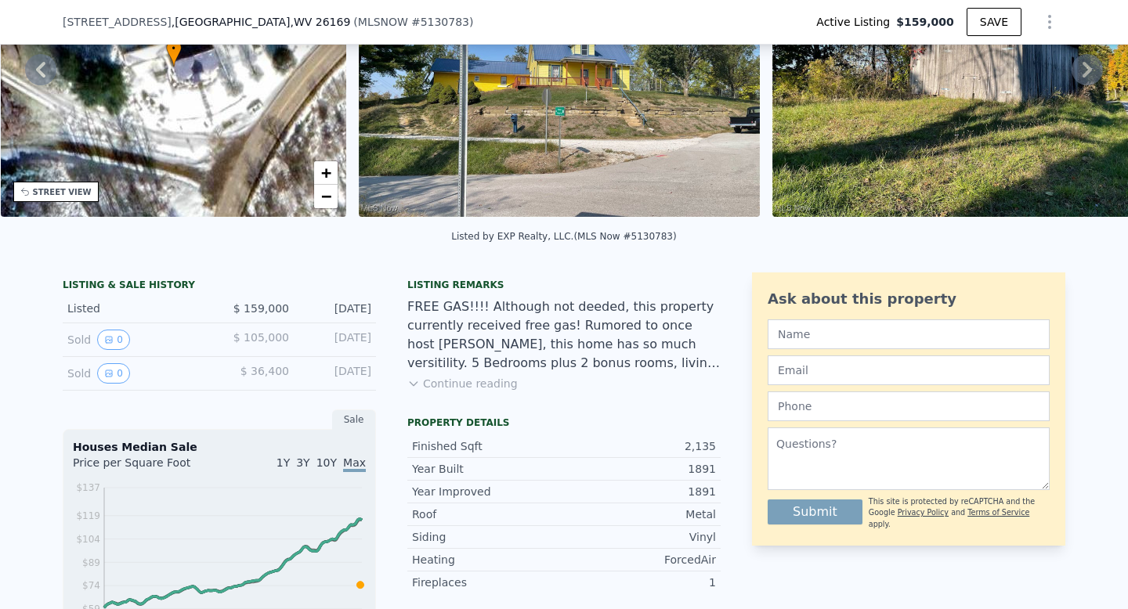
click at [419, 392] on button "Continue reading" at bounding box center [462, 384] width 110 height 16
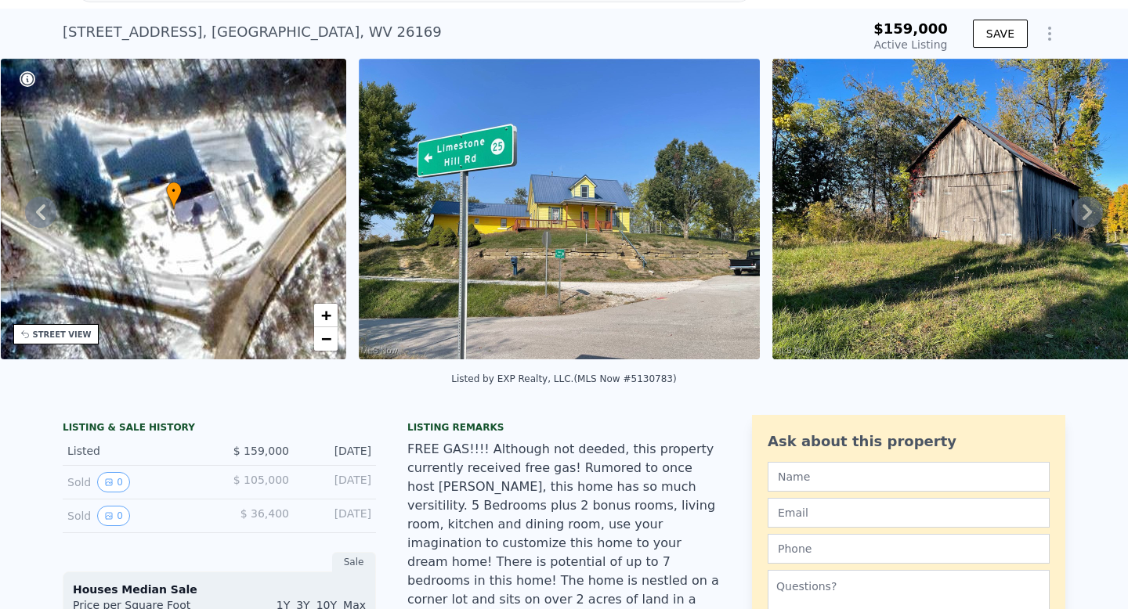
scroll to position [5, 0]
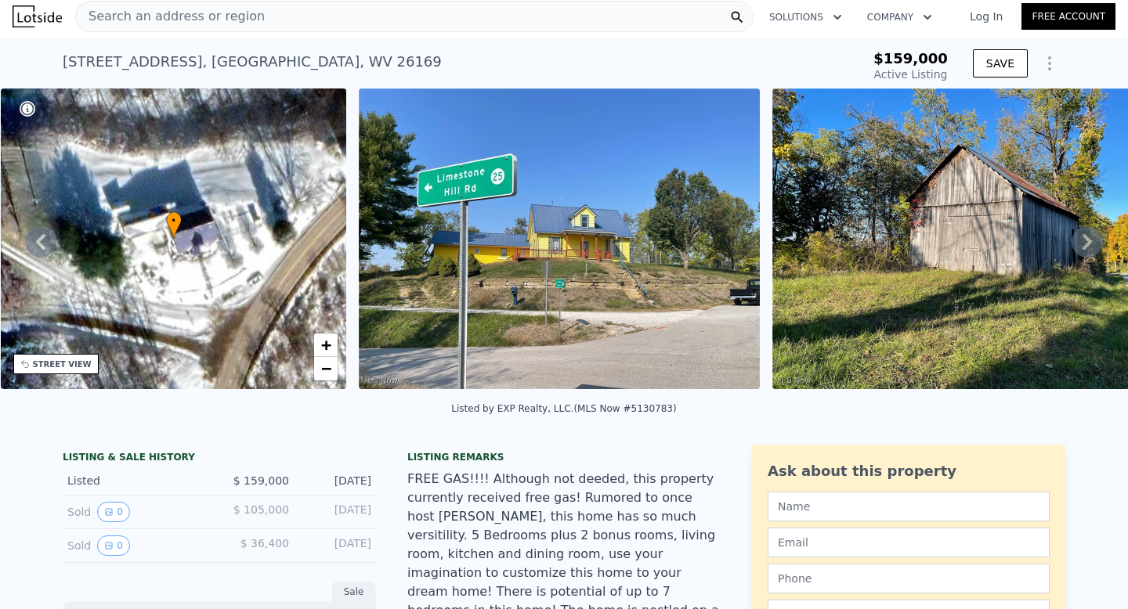
click at [211, 20] on span "Search an address or region" at bounding box center [170, 16] width 189 height 19
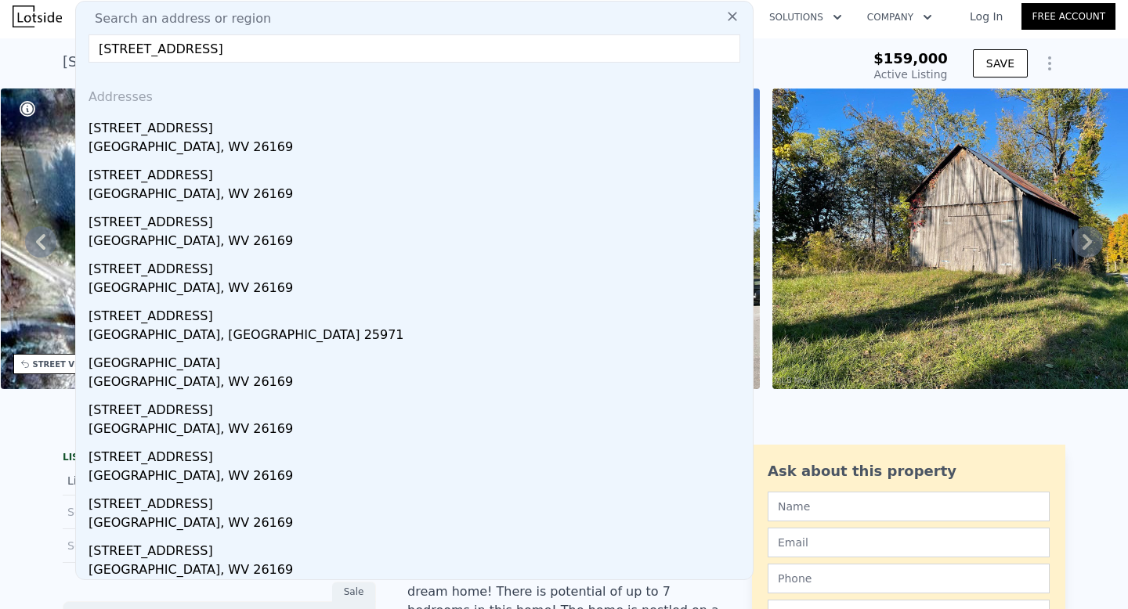
click at [192, 45] on input "[STREET_ADDRESS]" at bounding box center [415, 48] width 652 height 28
paste input "[STREET_ADDRESS]"
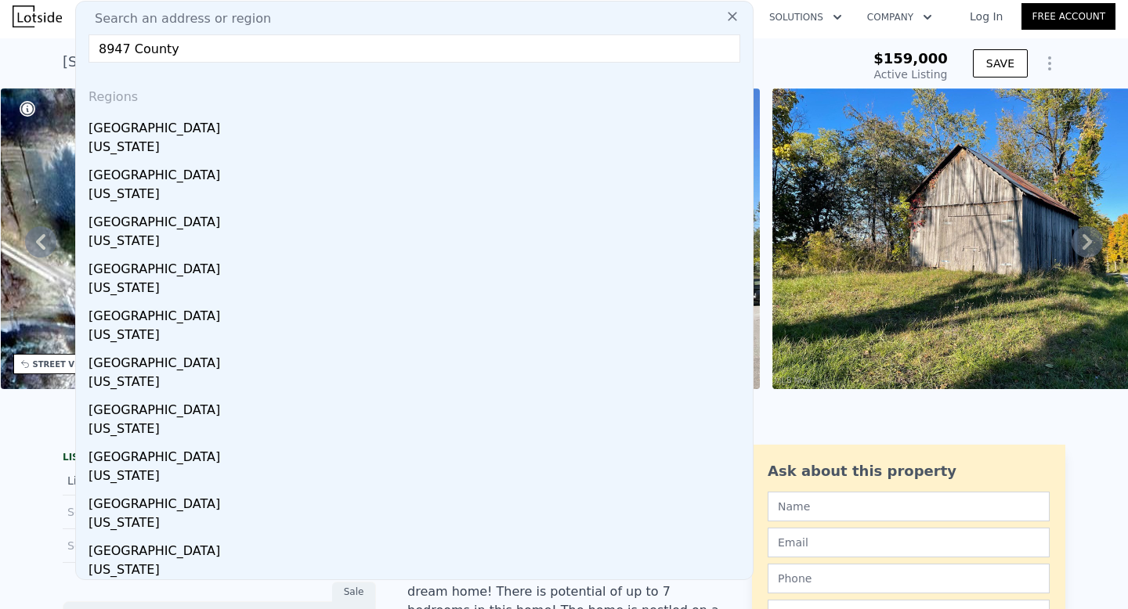
click at [215, 46] on input "8947 County" at bounding box center [415, 48] width 652 height 28
paste input "Rte 21"
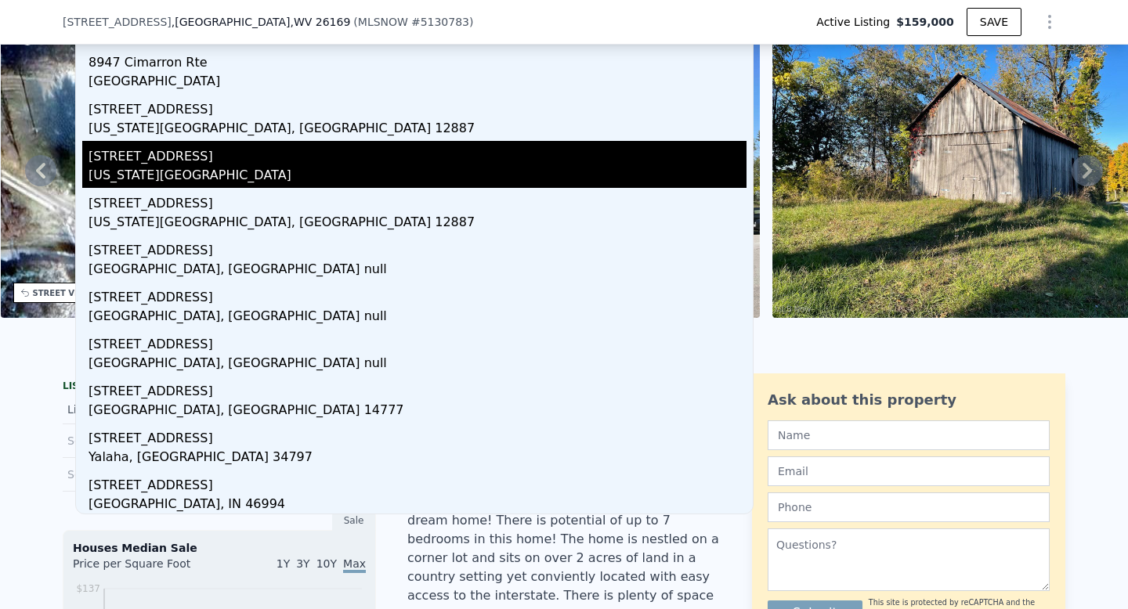
scroll to position [0, 0]
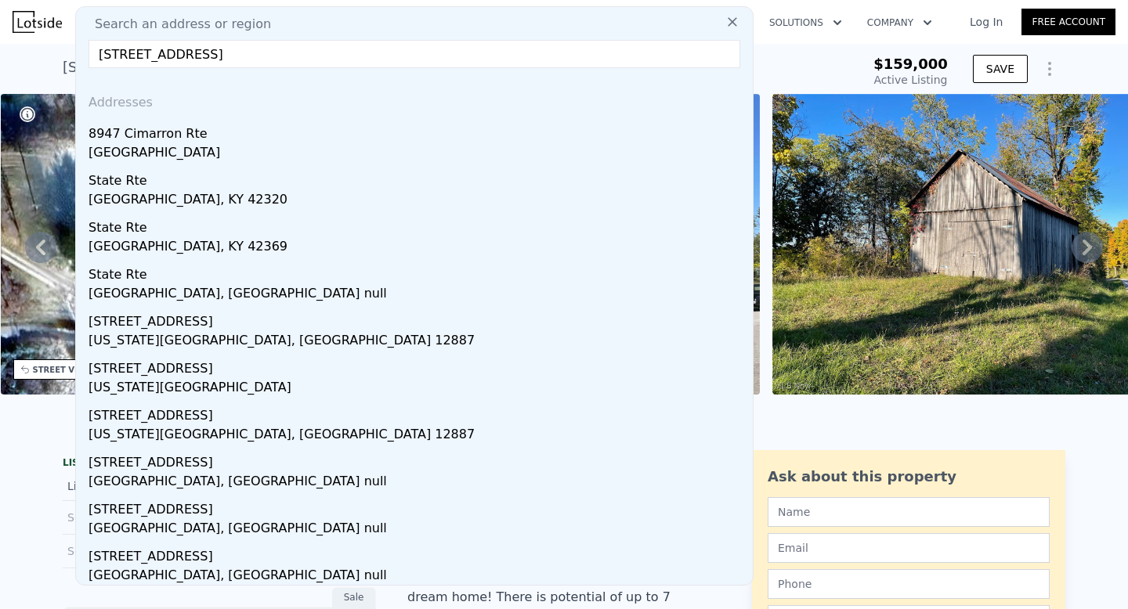
type input "[STREET_ADDRESS]"
